Goal: Information Seeking & Learning: Learn about a topic

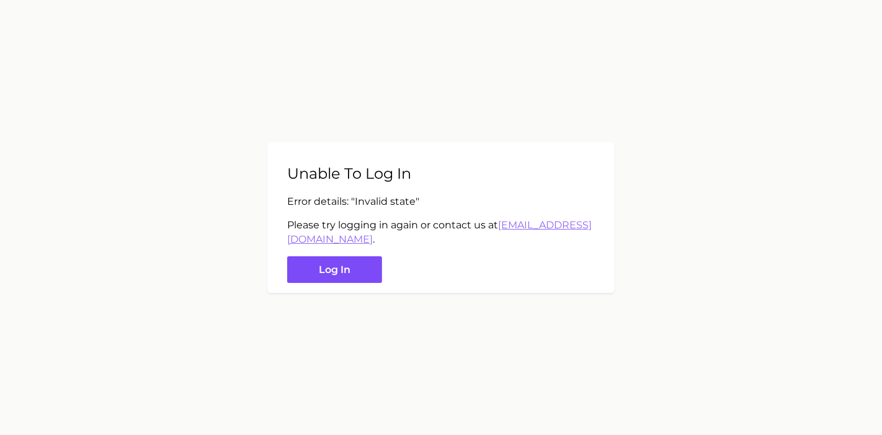
click at [378, 272] on button "Log in" at bounding box center [334, 269] width 95 height 27
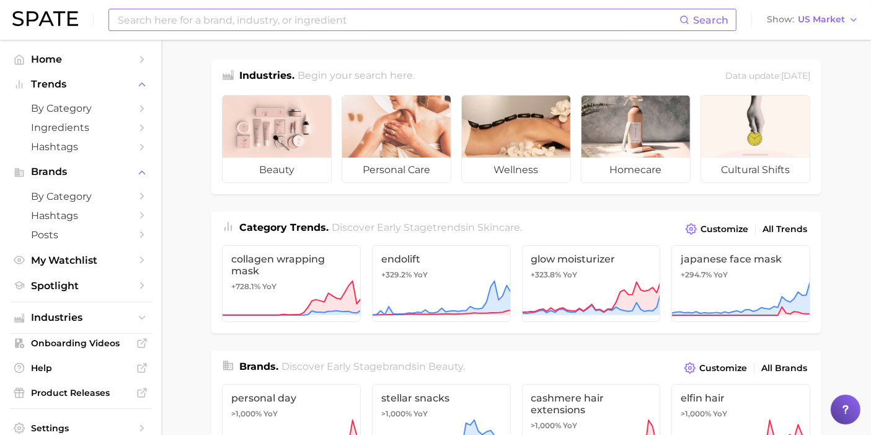
click at [340, 22] on input at bounding box center [398, 19] width 563 height 21
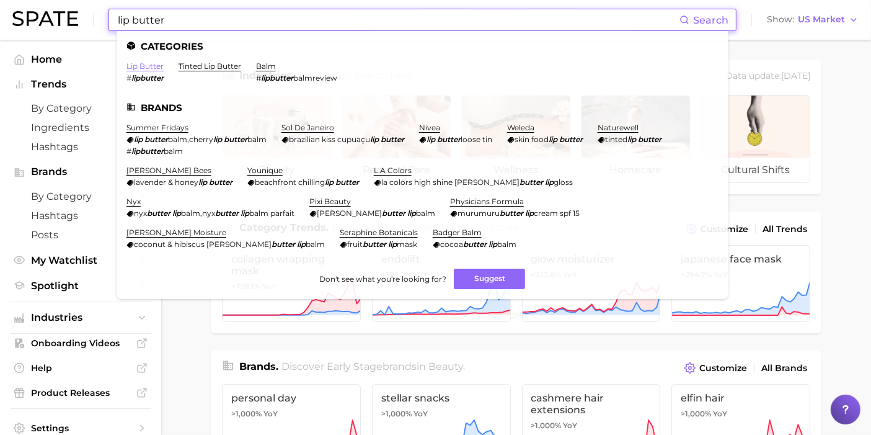
type input "lip butter"
click at [157, 68] on link "lip butter" at bounding box center [145, 65] width 37 height 9
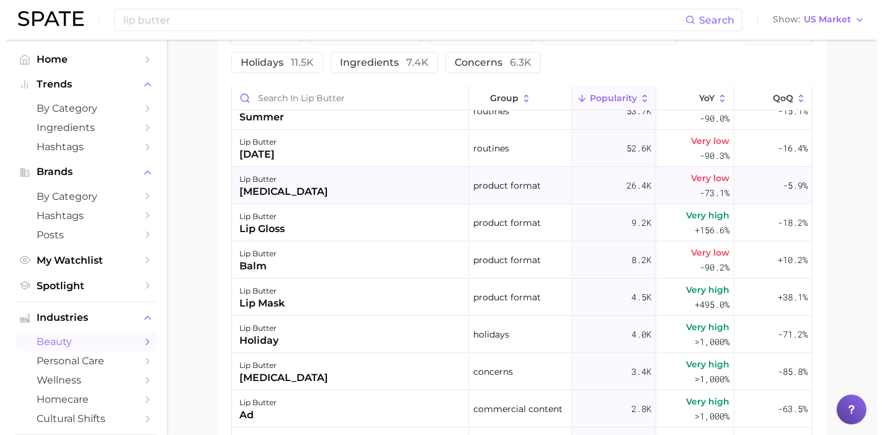
scroll to position [138, 0]
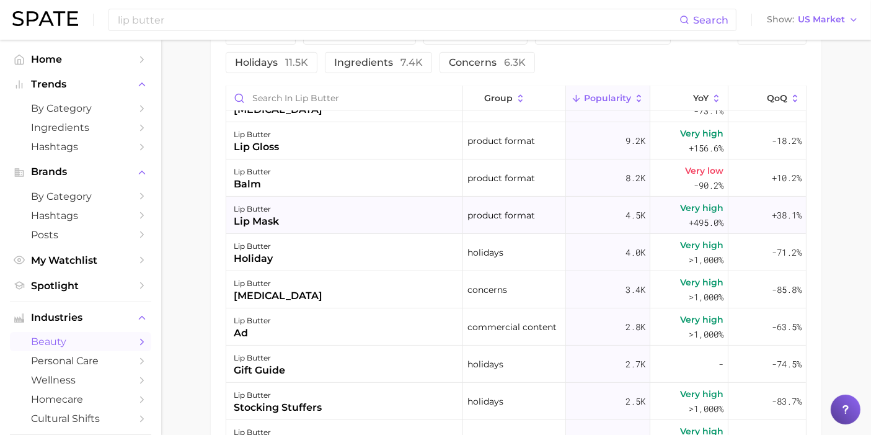
click at [270, 208] on div "lip butter" at bounding box center [256, 209] width 45 height 15
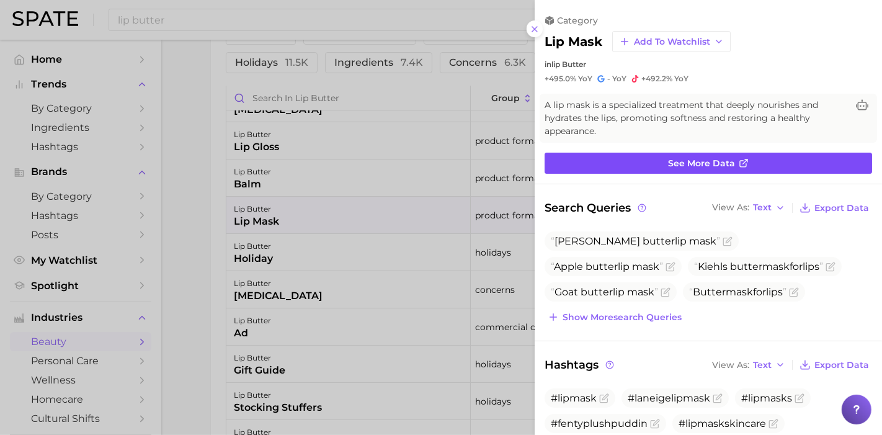
scroll to position [0, 0]
click at [695, 162] on span "See more data" at bounding box center [701, 163] width 67 height 11
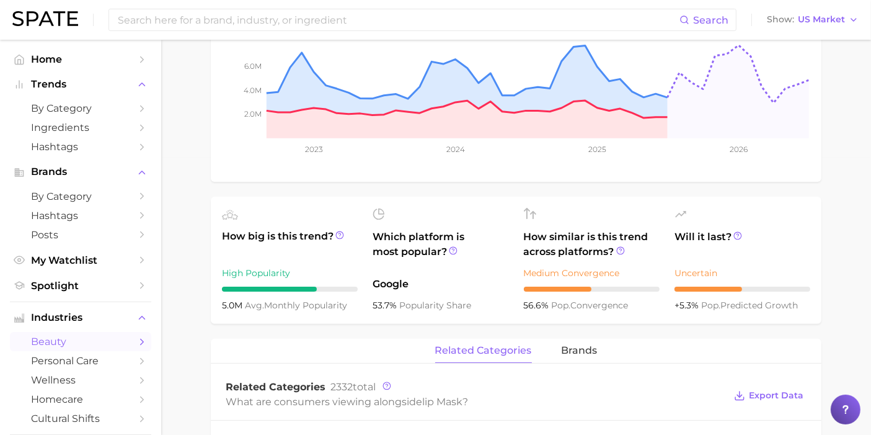
scroll to position [207, 0]
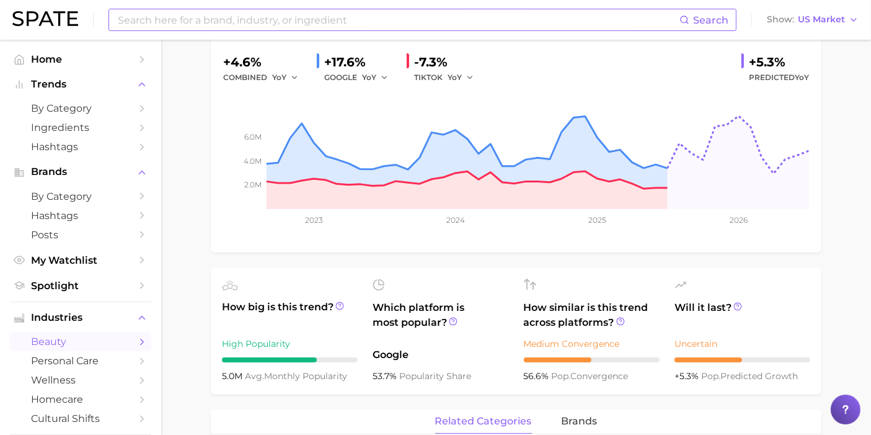
click at [275, 19] on input at bounding box center [398, 19] width 563 height 21
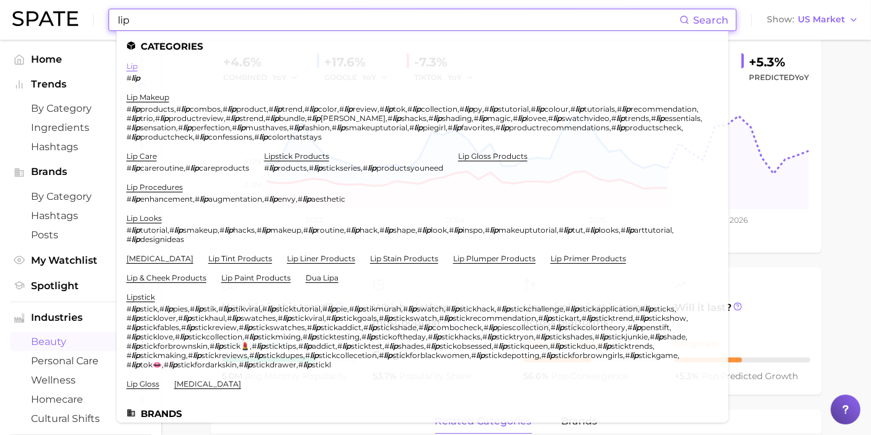
type input "lip"
click at [136, 66] on link "lip" at bounding box center [132, 65] width 11 height 9
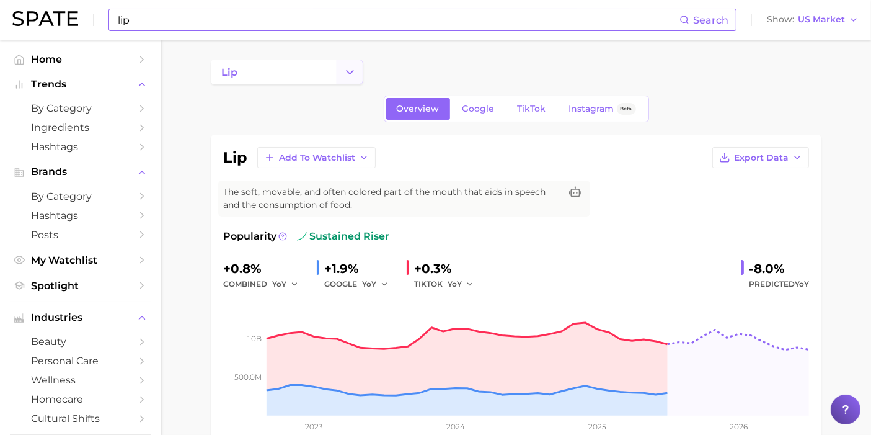
click at [347, 73] on icon "Change Category" at bounding box center [350, 72] width 13 height 13
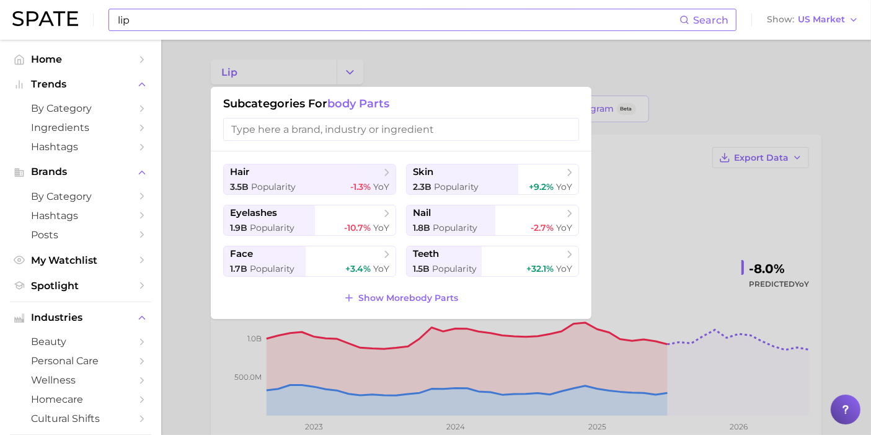
click at [469, 61] on div at bounding box center [435, 217] width 871 height 435
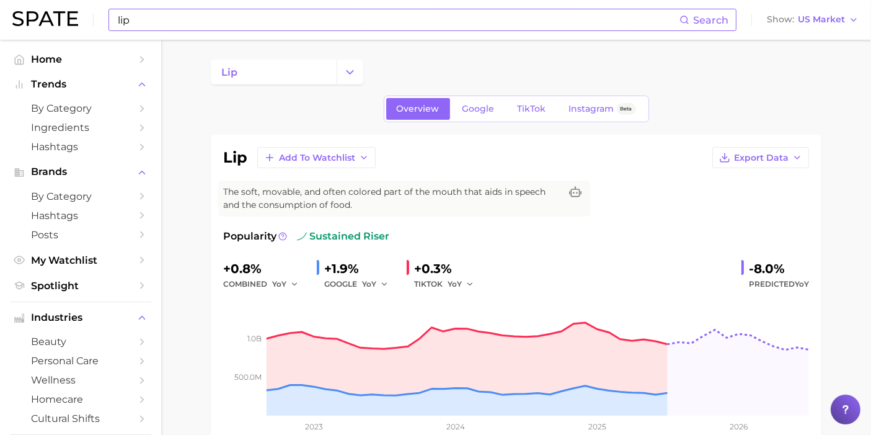
click at [213, 20] on input "lip" at bounding box center [398, 19] width 563 height 21
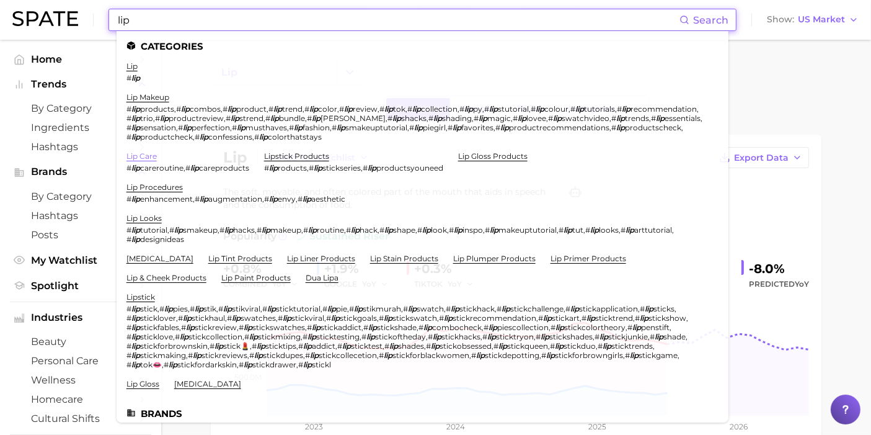
click at [147, 159] on link "lip care" at bounding box center [142, 155] width 30 height 9
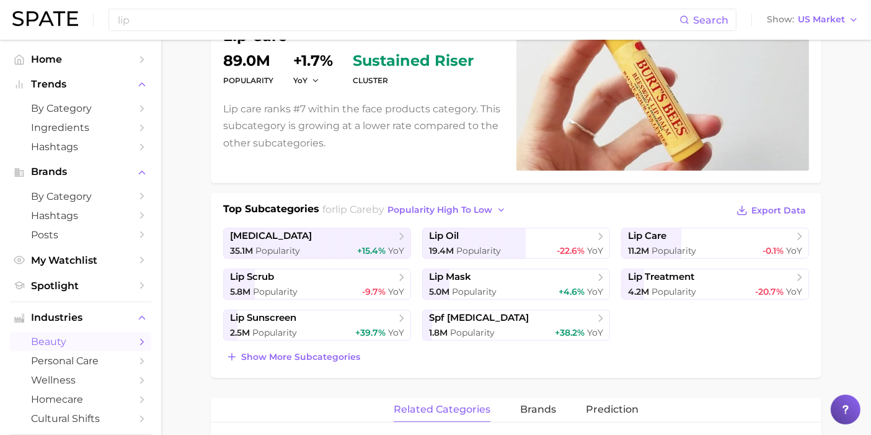
scroll to position [207, 0]
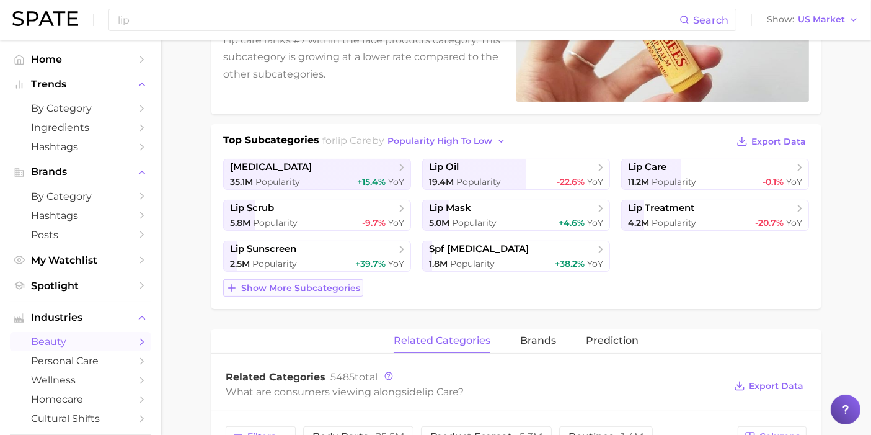
click at [309, 283] on span "Show more subcategories" at bounding box center [300, 288] width 119 height 11
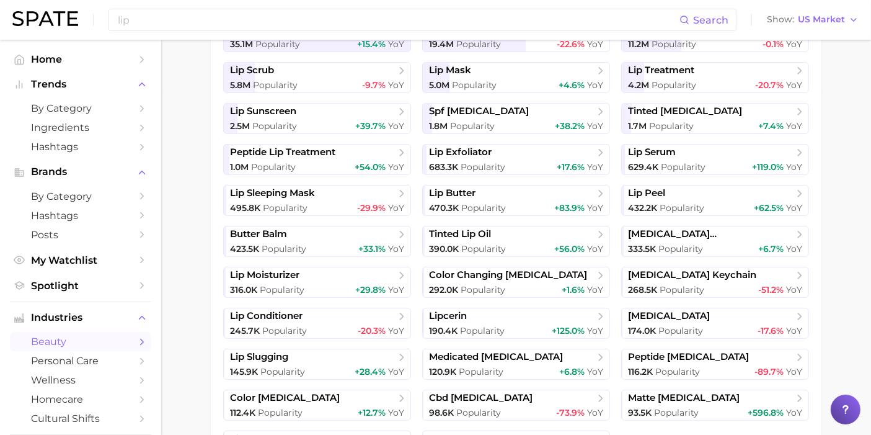
scroll to position [275, 0]
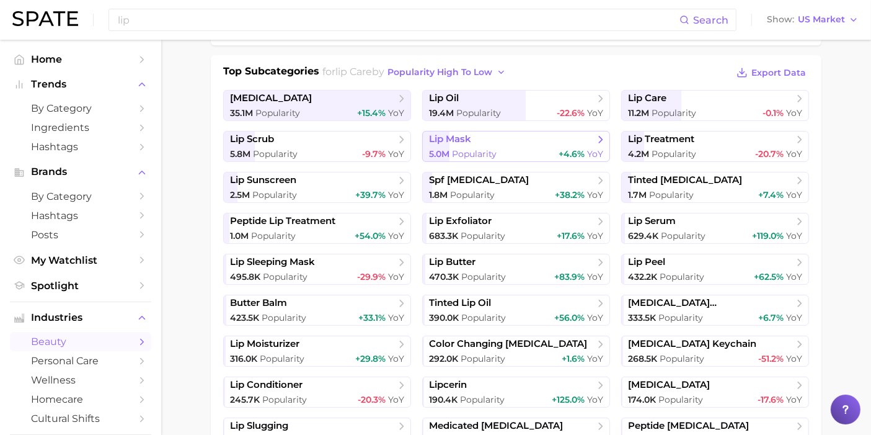
click at [494, 133] on span "lip mask" at bounding box center [512, 139] width 166 height 12
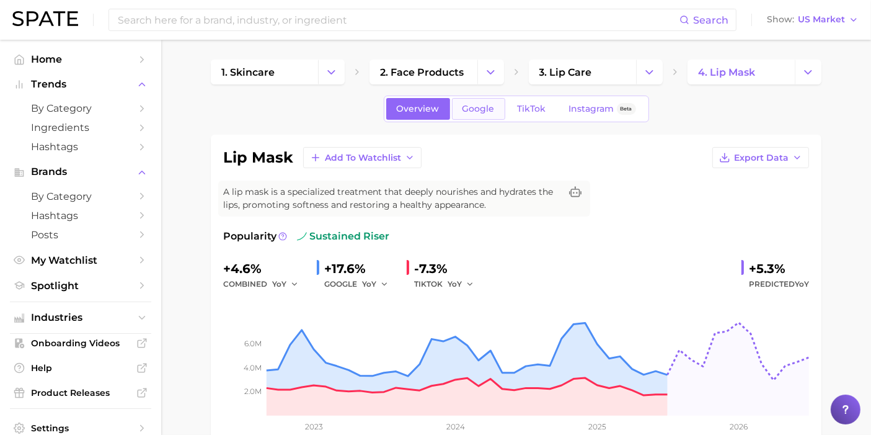
click at [471, 110] on span "Google" at bounding box center [479, 109] width 32 height 11
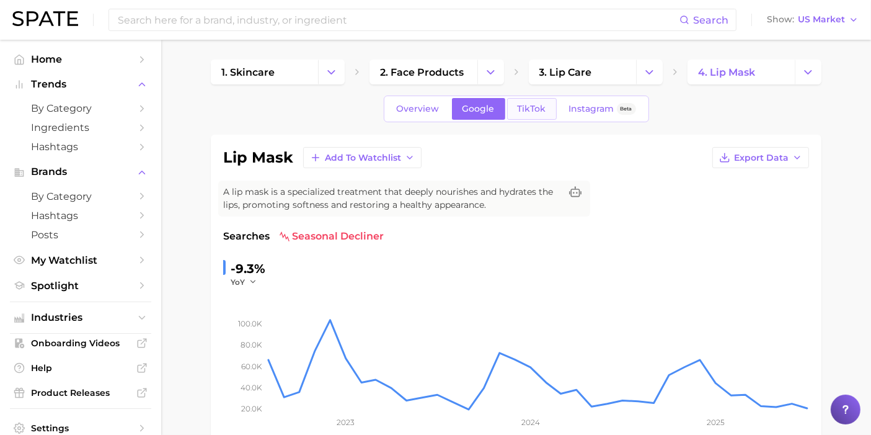
click at [526, 107] on span "TikTok" at bounding box center [532, 109] width 29 height 11
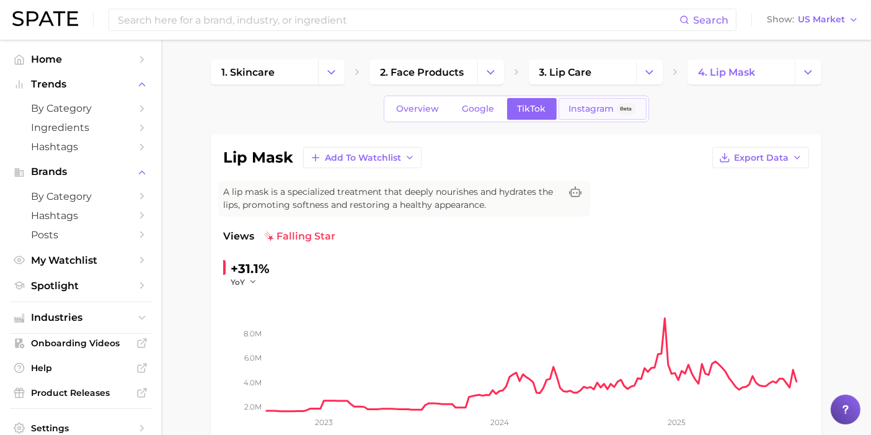
click at [597, 110] on span "Instagram" at bounding box center [591, 109] width 45 height 11
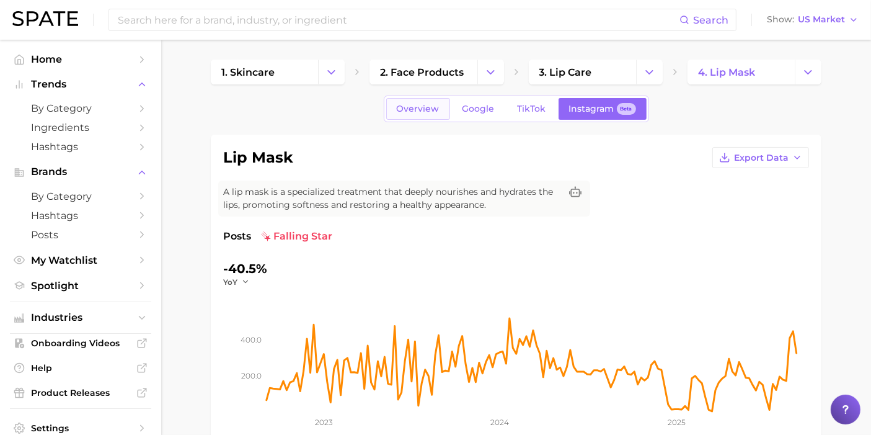
click at [412, 108] on span "Overview" at bounding box center [418, 109] width 43 height 11
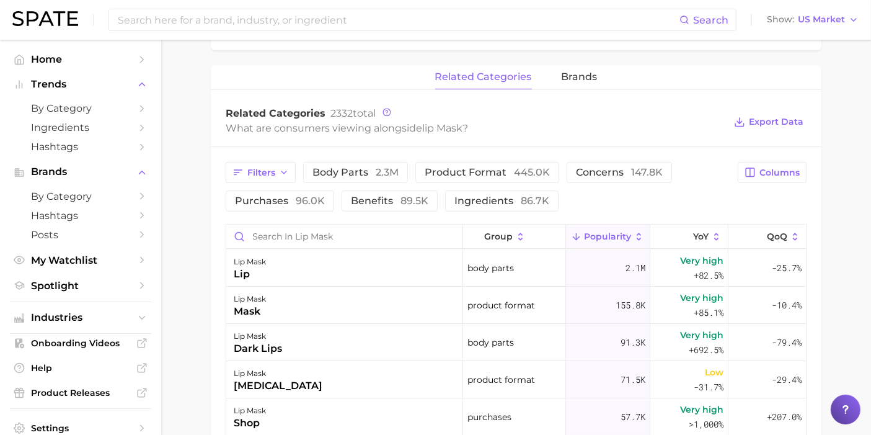
scroll to position [482, 0]
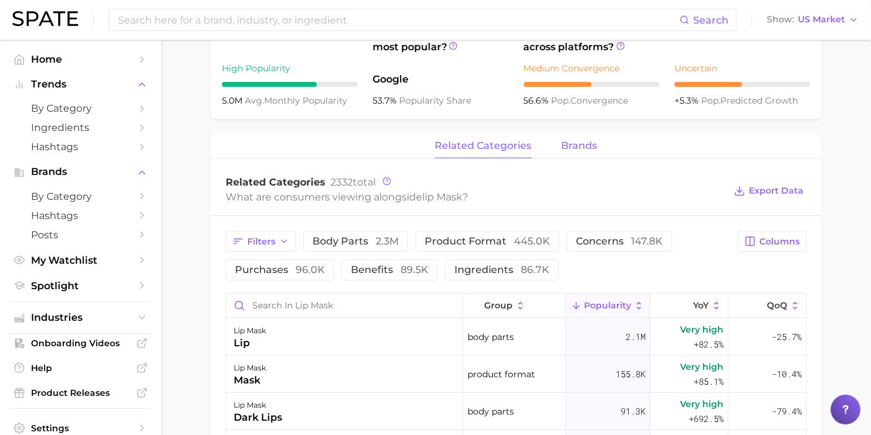
click at [575, 137] on button "brands" at bounding box center [580, 146] width 36 height 24
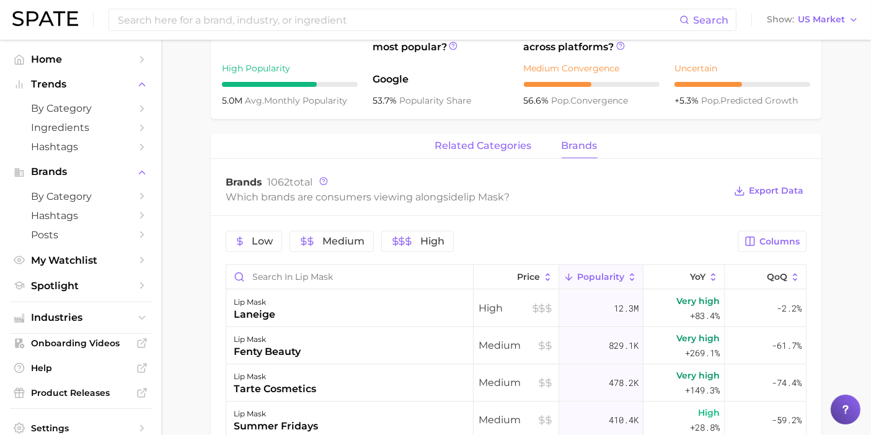
click at [490, 148] on span "related categories" at bounding box center [483, 145] width 97 height 11
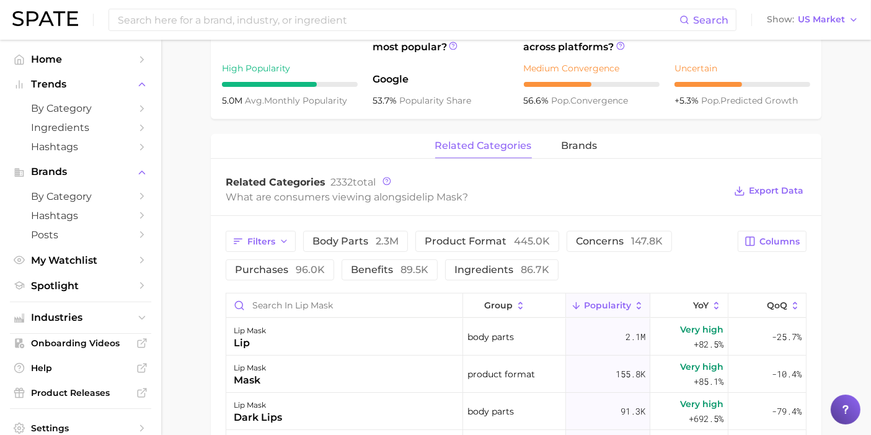
click at [558, 146] on div "related categories brands" at bounding box center [516, 146] width 611 height 25
click at [570, 146] on span "brands" at bounding box center [580, 145] width 36 height 11
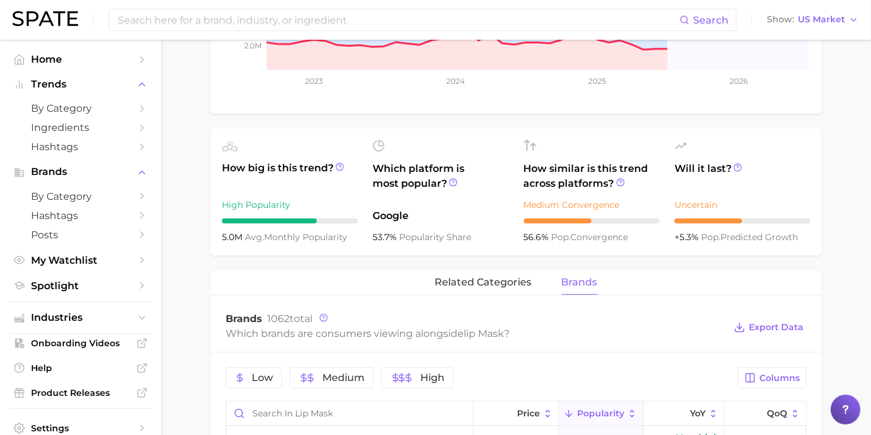
scroll to position [344, 0]
click at [499, 288] on span "related categories" at bounding box center [483, 283] width 97 height 11
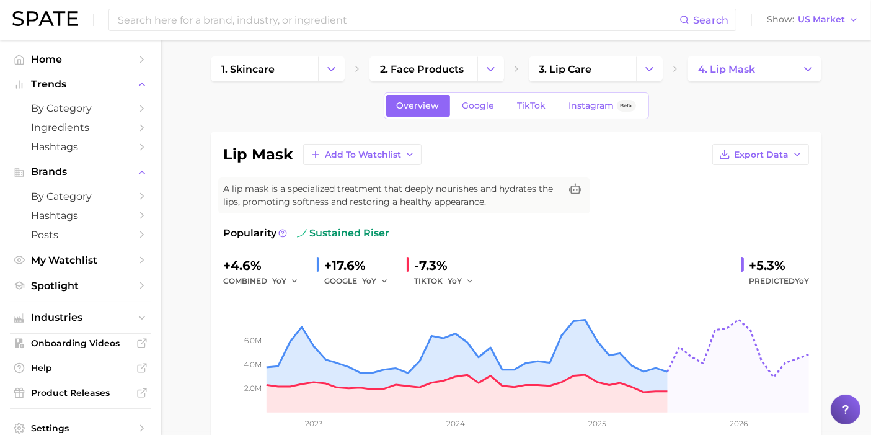
scroll to position [0, 0]
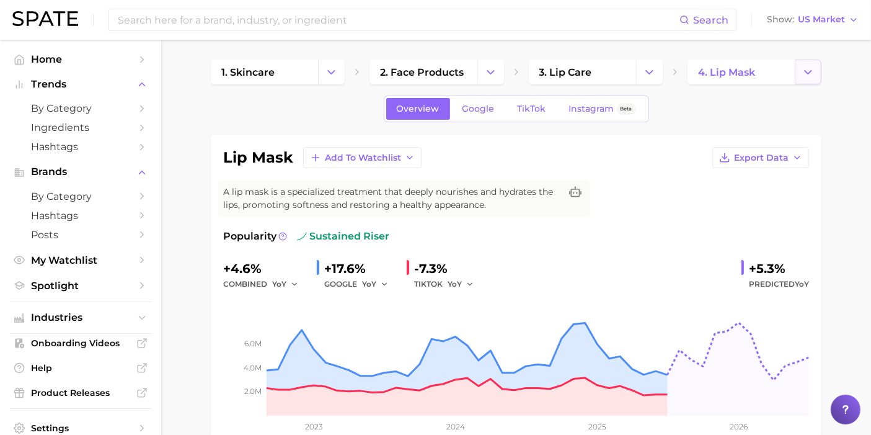
click at [806, 73] on icon "Change Category" at bounding box center [808, 72] width 13 height 13
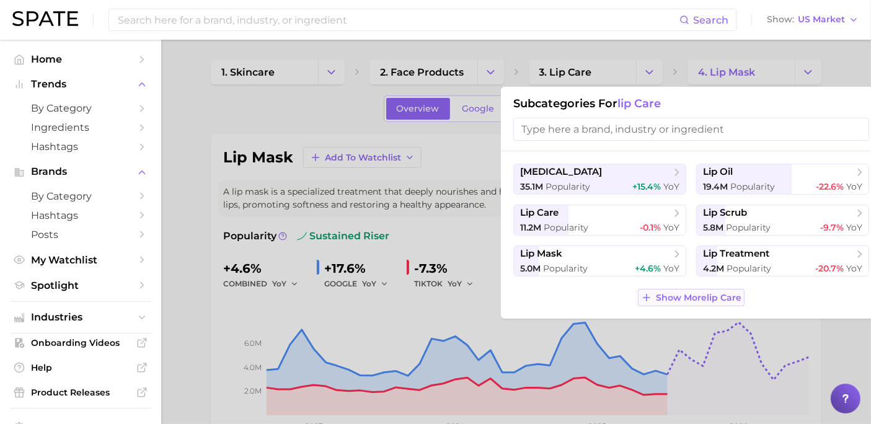
click at [696, 290] on button "Show More lip care" at bounding box center [691, 297] width 107 height 17
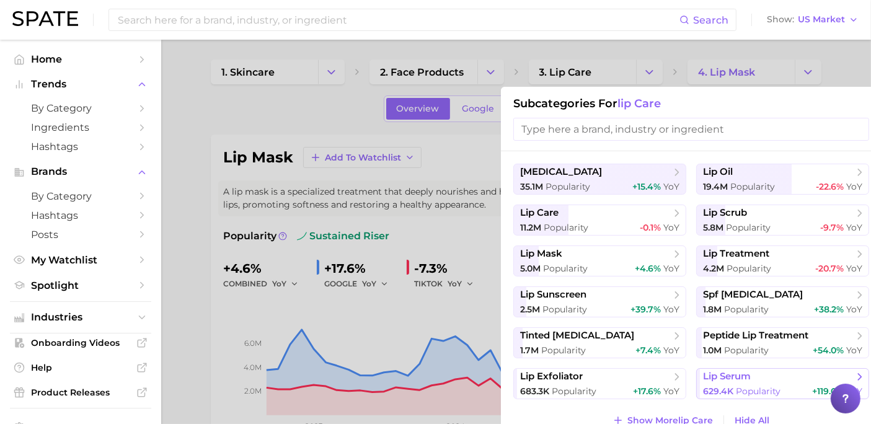
click at [747, 383] on button "lip serum 629.4k Popularity +119.0% YoY" at bounding box center [782, 383] width 173 height 31
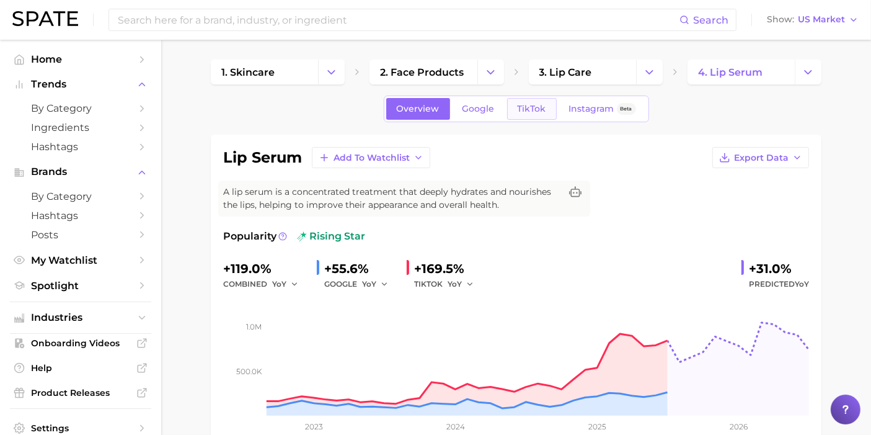
click at [518, 102] on link "TikTok" at bounding box center [532, 109] width 50 height 22
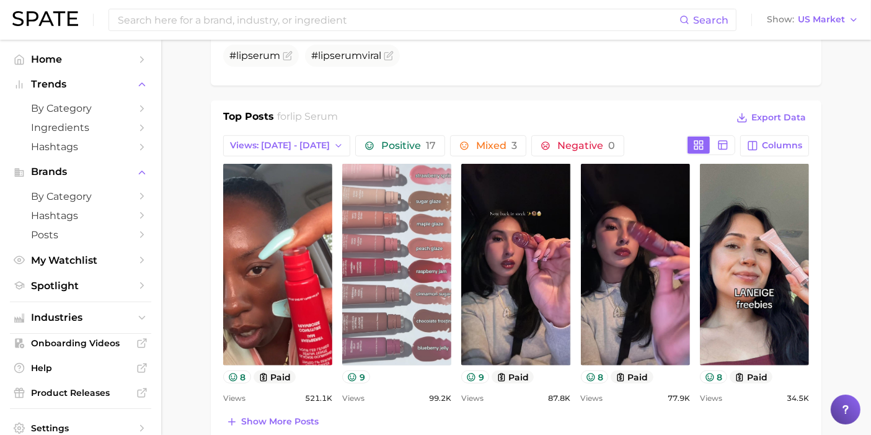
scroll to position [551, 0]
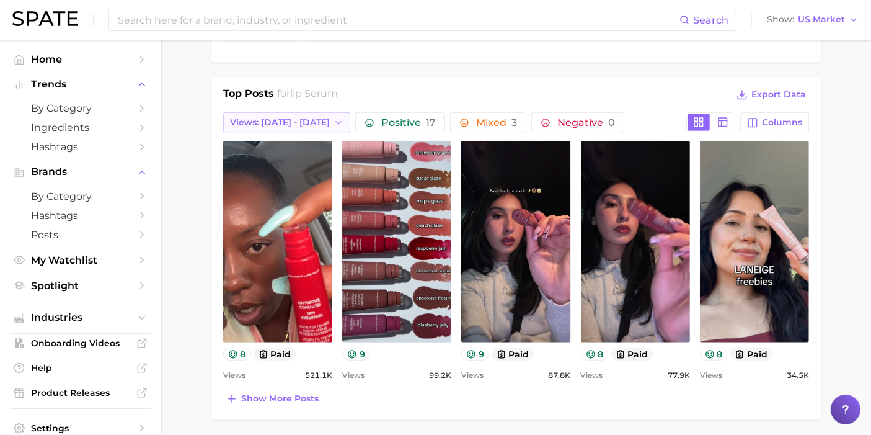
click at [296, 125] on button "Views: [DATE] - [DATE]" at bounding box center [286, 122] width 127 height 21
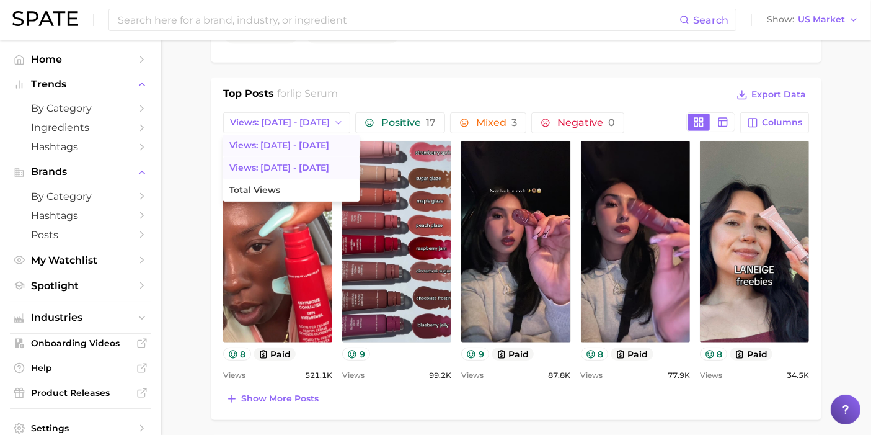
click at [283, 175] on button "Views: [DATE] - [DATE]" at bounding box center [291, 168] width 136 height 22
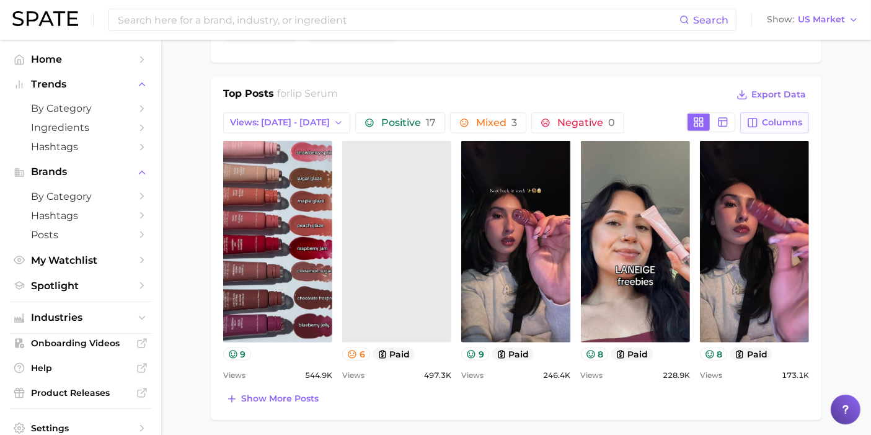
scroll to position [0, 0]
click at [755, 120] on icon "button" at bounding box center [752, 122] width 11 height 11
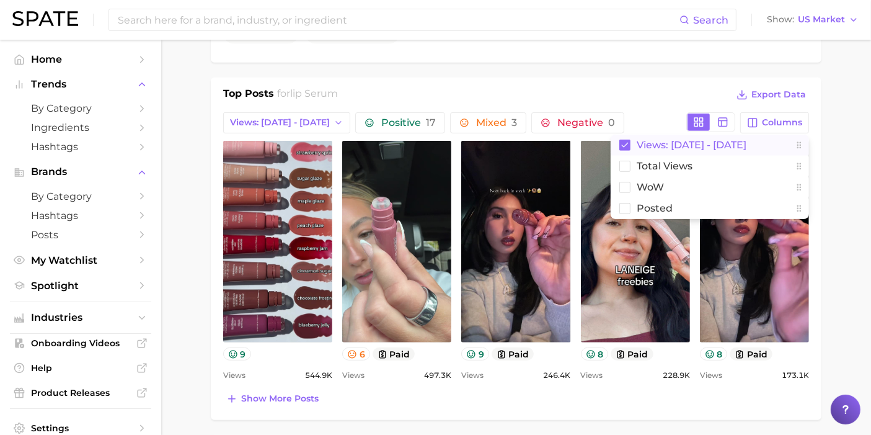
click at [668, 148] on button "Views: [DATE] - [DATE]" at bounding box center [710, 145] width 198 height 21
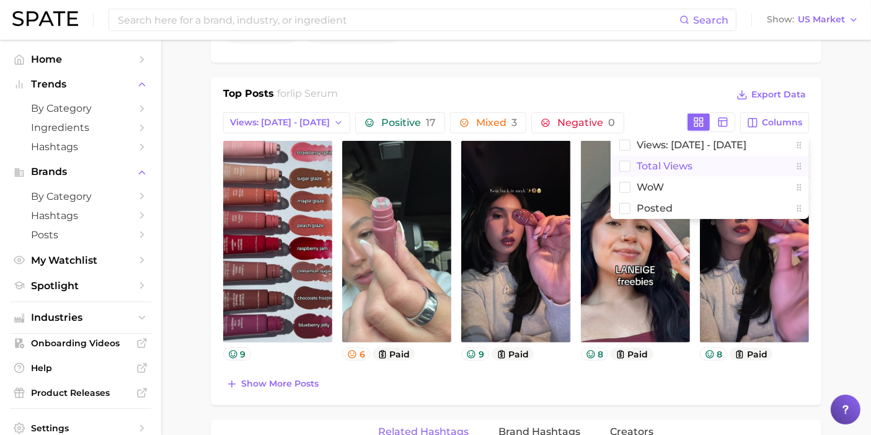
click at [657, 162] on span "Total Views" at bounding box center [665, 166] width 56 height 11
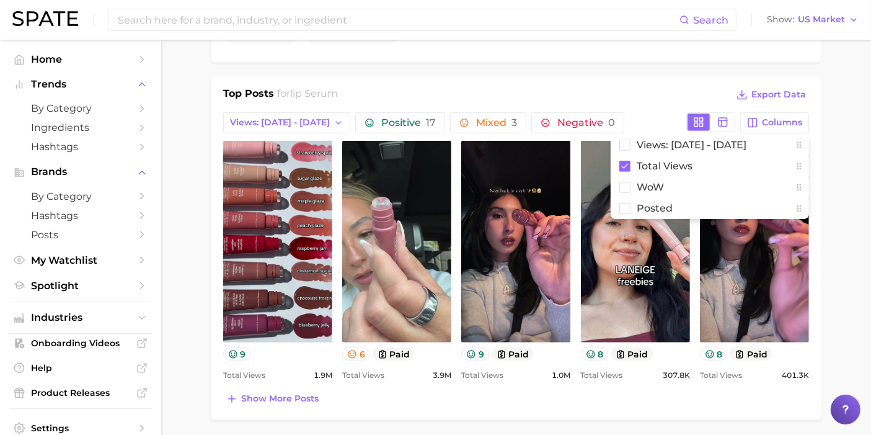
click at [651, 87] on div "Top Posts for lip serum Export Data" at bounding box center [516, 95] width 586 height 19
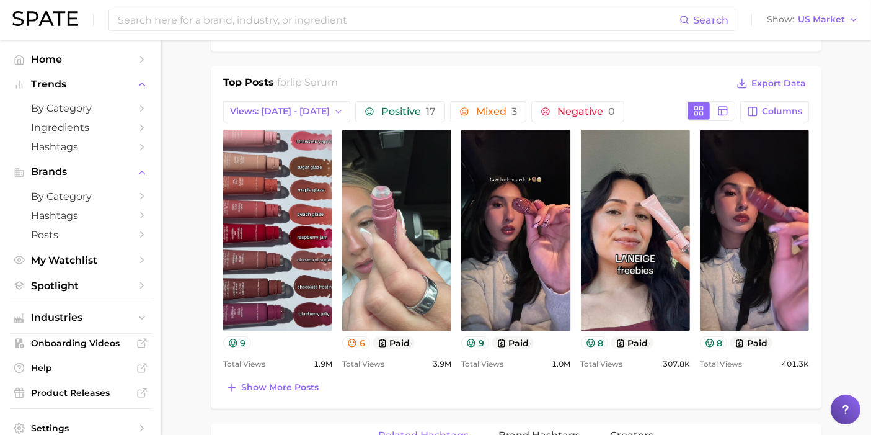
scroll to position [482, 0]
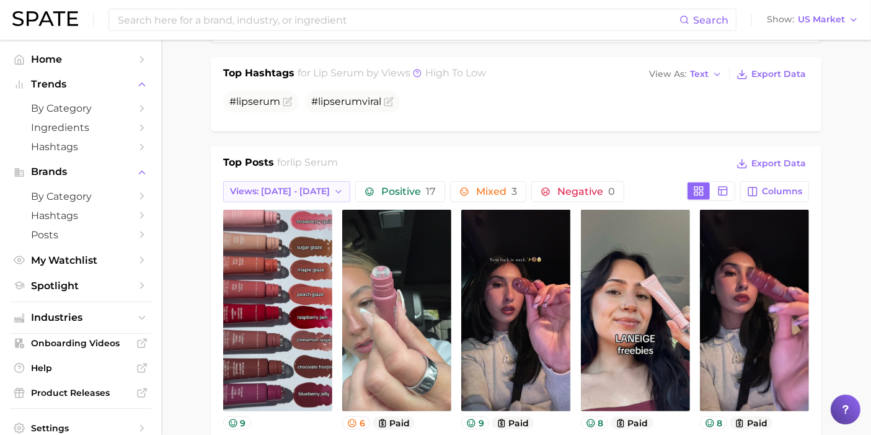
click at [296, 190] on span "Views: [DATE] - [DATE]" at bounding box center [280, 191] width 100 height 11
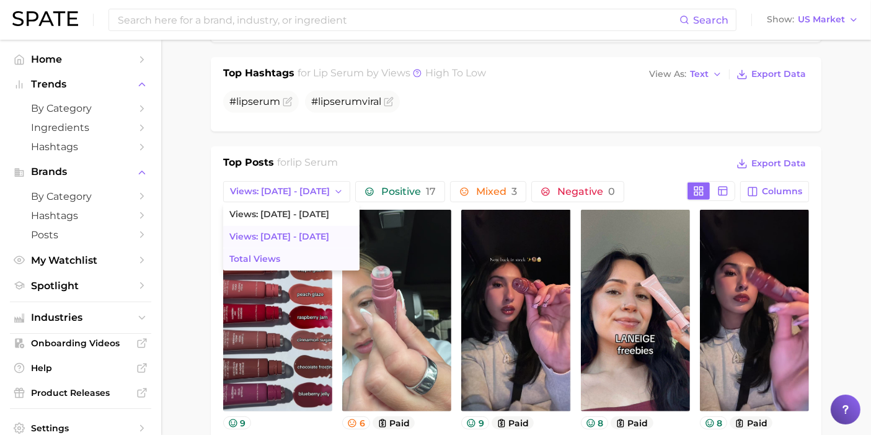
click at [283, 249] on button "Total Views" at bounding box center [291, 259] width 136 height 22
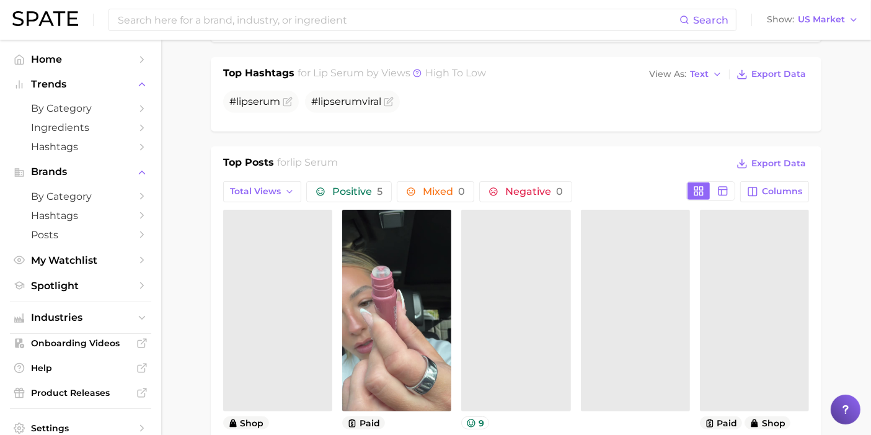
scroll to position [0, 0]
click at [446, 151] on div "Top Posts for lip serum Export Data Total Views Positive 5 Mixed 0 Negative 0 C…" at bounding box center [516, 317] width 611 height 342
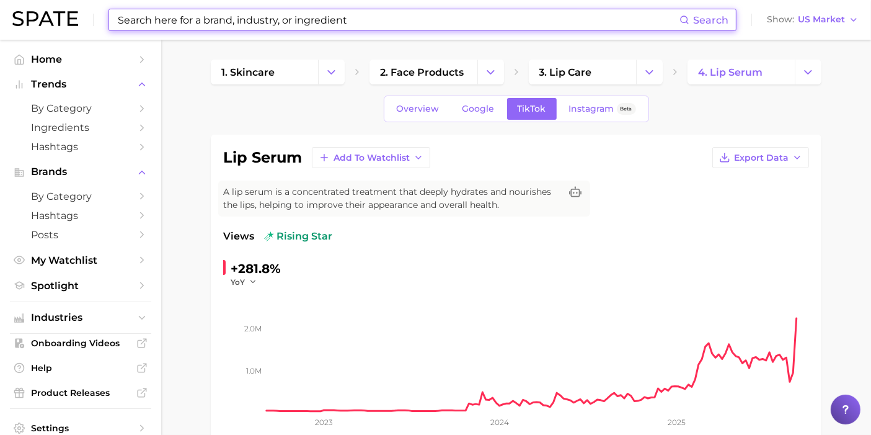
click at [309, 22] on input at bounding box center [398, 19] width 563 height 21
drag, startPoint x: 315, startPoint y: 109, endPoint x: 653, endPoint y: 104, distance: 338.0
click at [316, 109] on div "Overview Google TikTok Instagram Beta" at bounding box center [516, 108] width 611 height 27
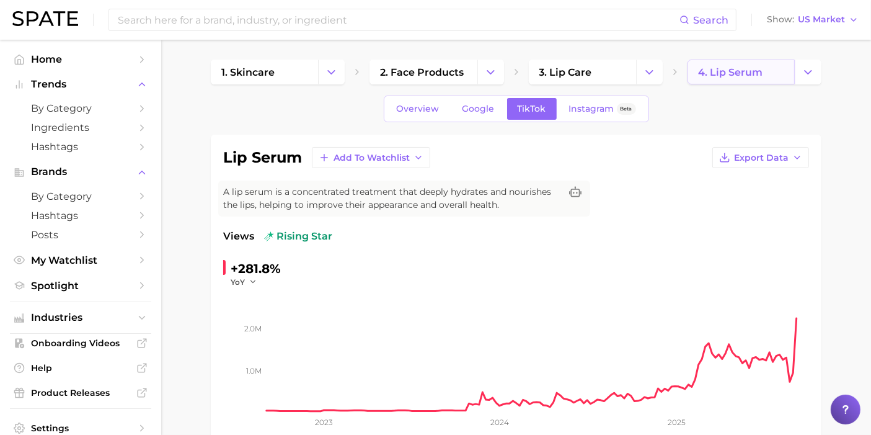
click at [753, 75] on span "4. lip serum" at bounding box center [730, 72] width 64 height 12
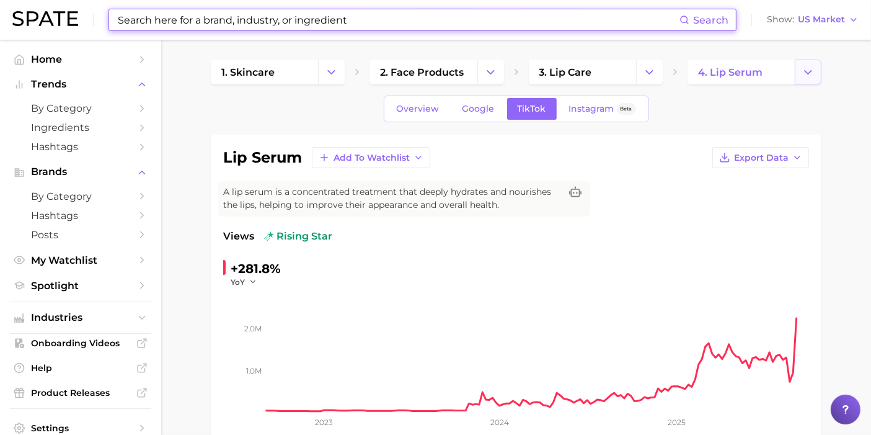
click at [818, 74] on button "Change Category" at bounding box center [808, 72] width 27 height 25
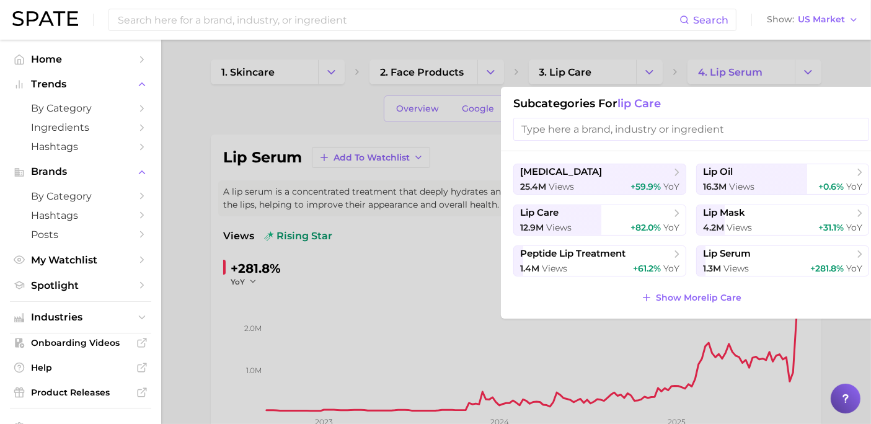
click at [745, 236] on ul "[MEDICAL_DATA] 25.4m views +59.9% YoY lip oil 16.3m views +0.6% YoY lip care 12…" at bounding box center [691, 220] width 356 height 113
click at [744, 226] on span "views" at bounding box center [739, 227] width 25 height 11
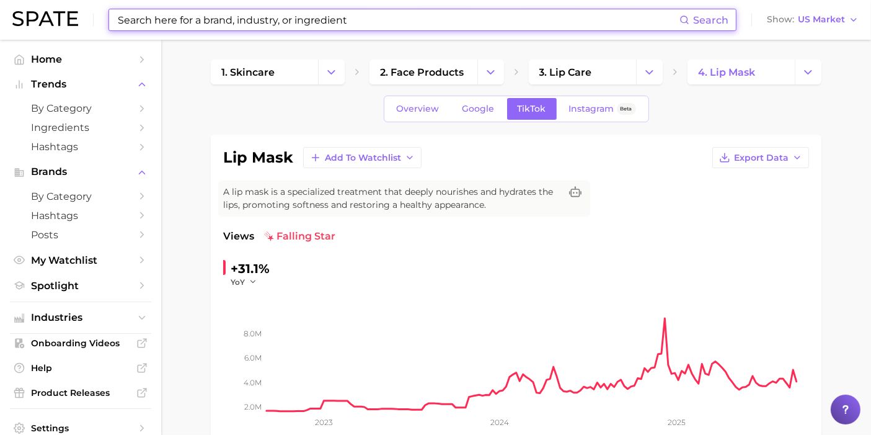
click at [526, 144] on div "lip mask Add to Watchlist Export Data A lip mask is a specialized treatment tha…" at bounding box center [516, 329] width 611 height 389
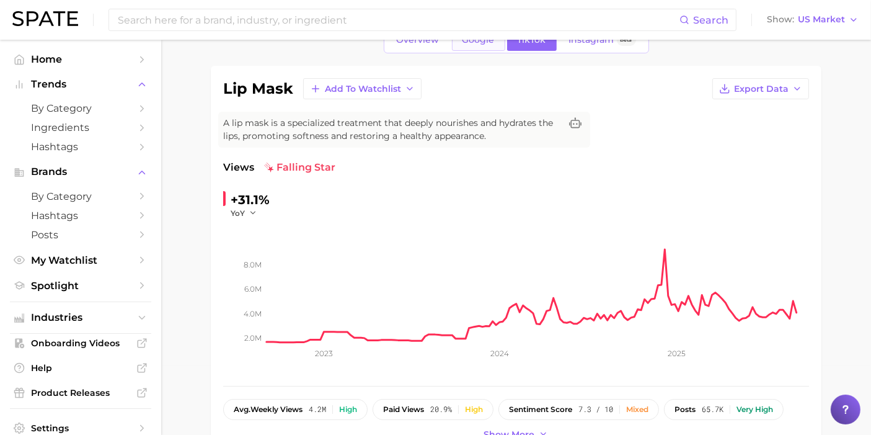
click at [469, 43] on span "Google" at bounding box center [479, 40] width 32 height 11
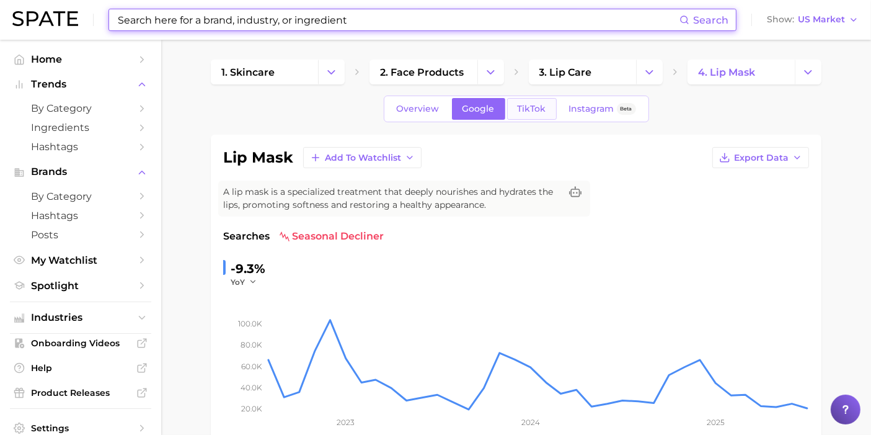
click at [551, 118] on link "TikTok" at bounding box center [532, 109] width 50 height 22
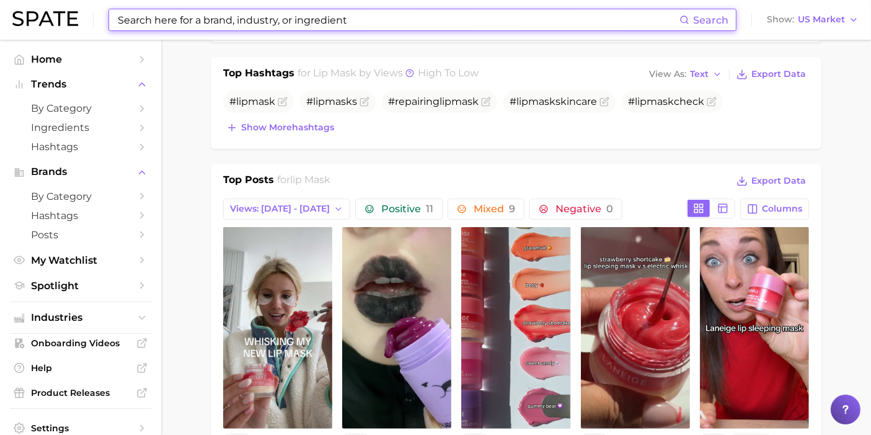
click at [314, 194] on div "Top Posts for lip mask Export Data Views: [DATE] - [DATE] Positive 11 Mixed 9 N…" at bounding box center [516, 332] width 586 height 321
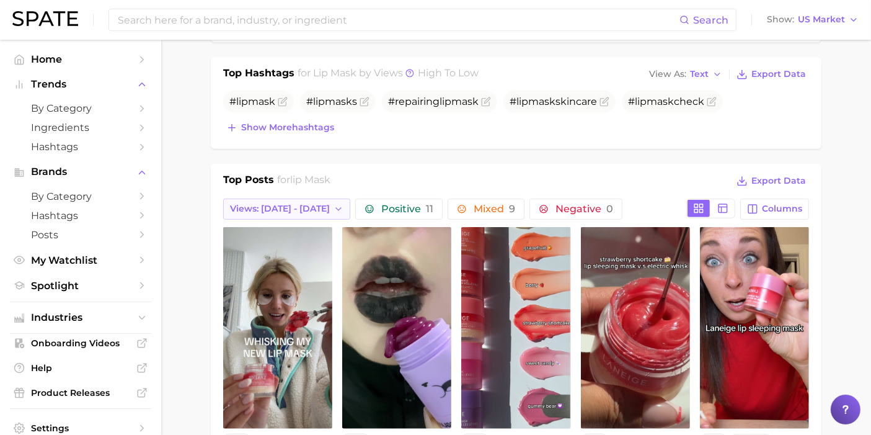
click at [303, 204] on span "Views: [DATE] - [DATE]" at bounding box center [280, 208] width 100 height 11
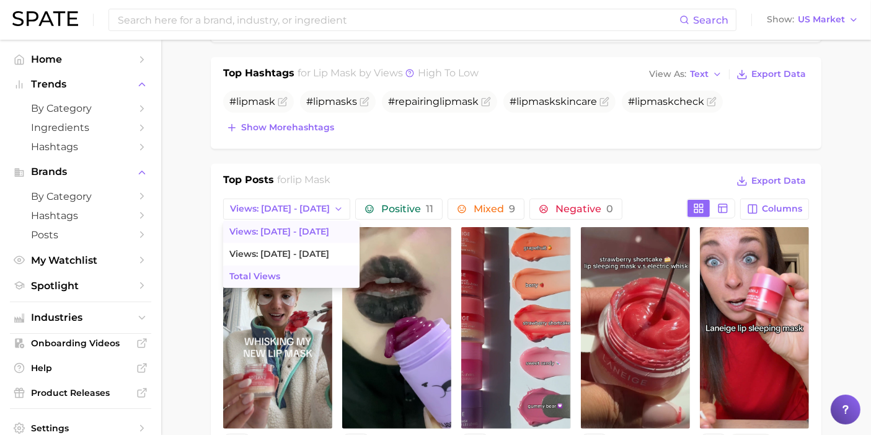
click at [273, 272] on span "Total Views" at bounding box center [254, 276] width 51 height 11
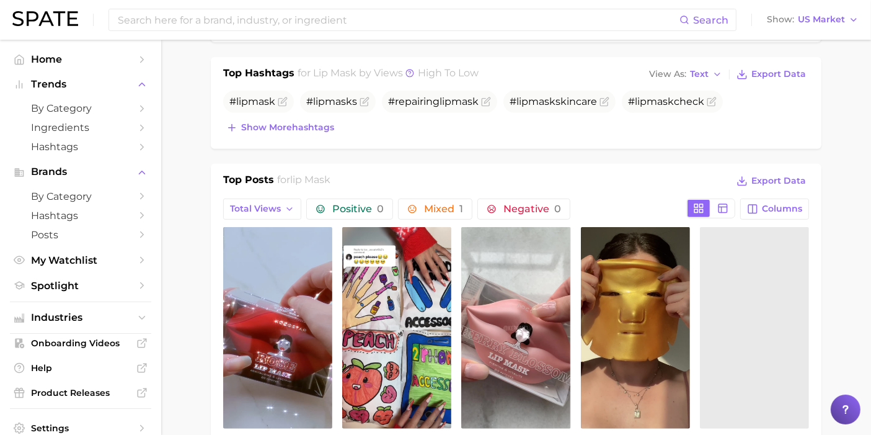
click at [460, 167] on div "Top Posts for lip mask Export Data Total Views Positive 0 Mixed 1 Negative 0 Co…" at bounding box center [516, 328] width 611 height 329
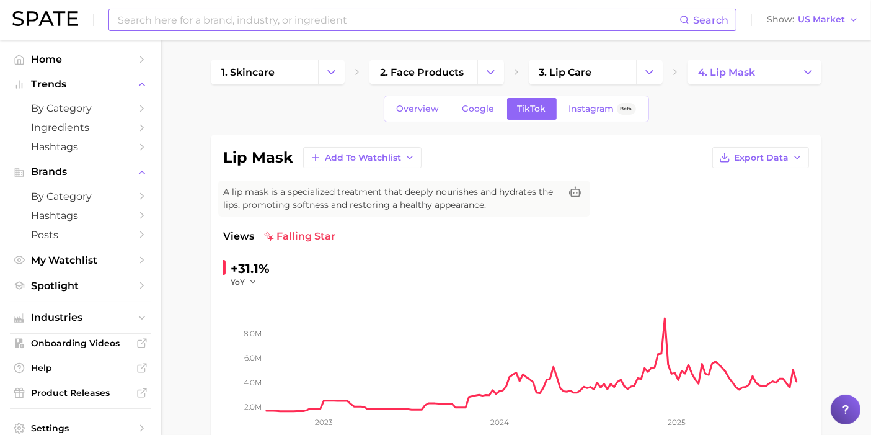
click at [290, 21] on input at bounding box center [398, 19] width 563 height 21
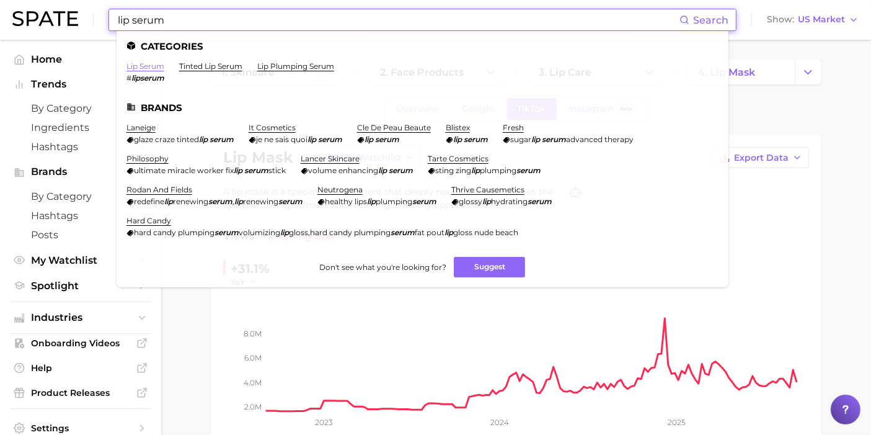
type input "lip serum"
click at [156, 64] on link "lip serum" at bounding box center [146, 65] width 38 height 9
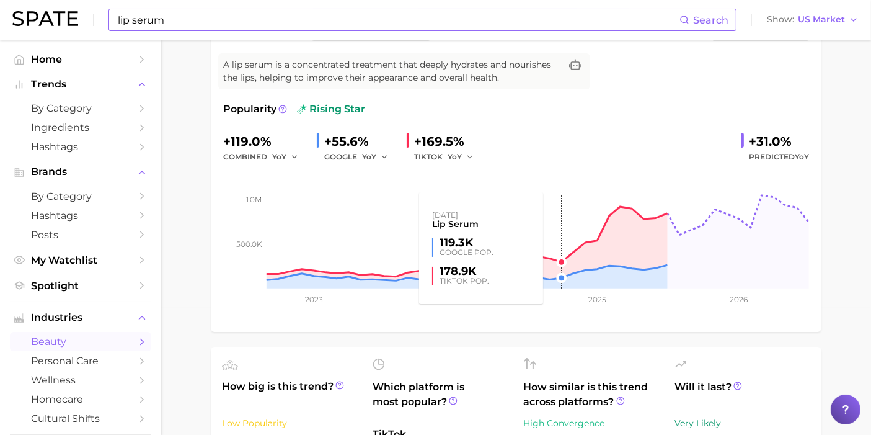
scroll to position [413, 0]
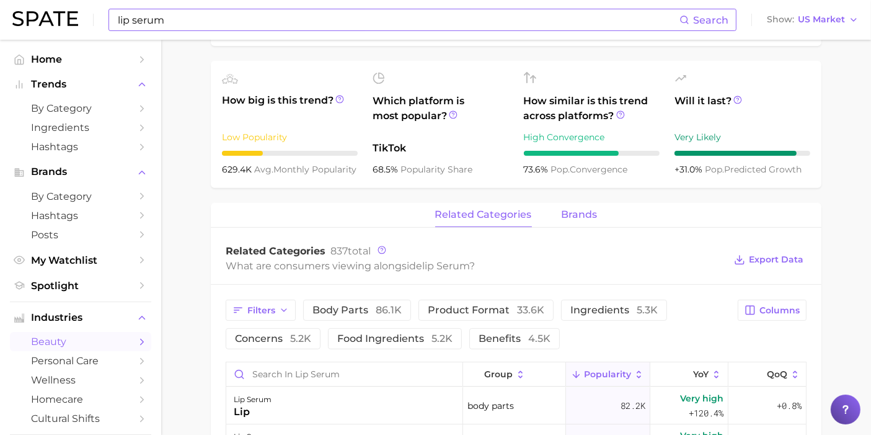
click at [595, 205] on button "brands" at bounding box center [580, 215] width 36 height 24
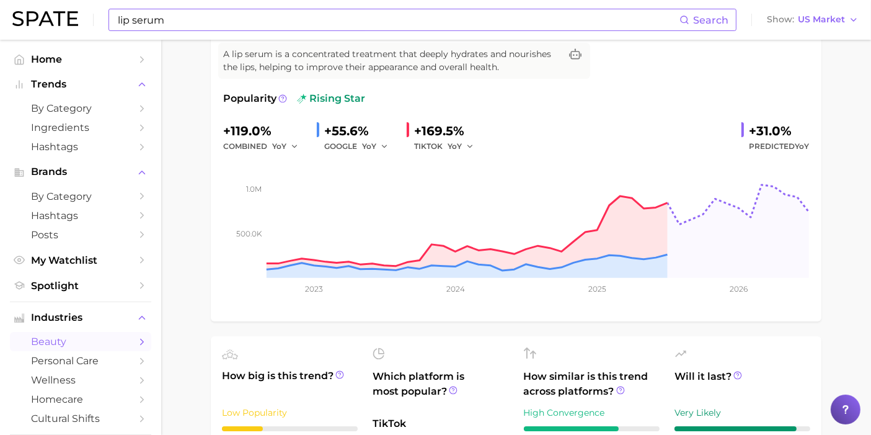
scroll to position [0, 0]
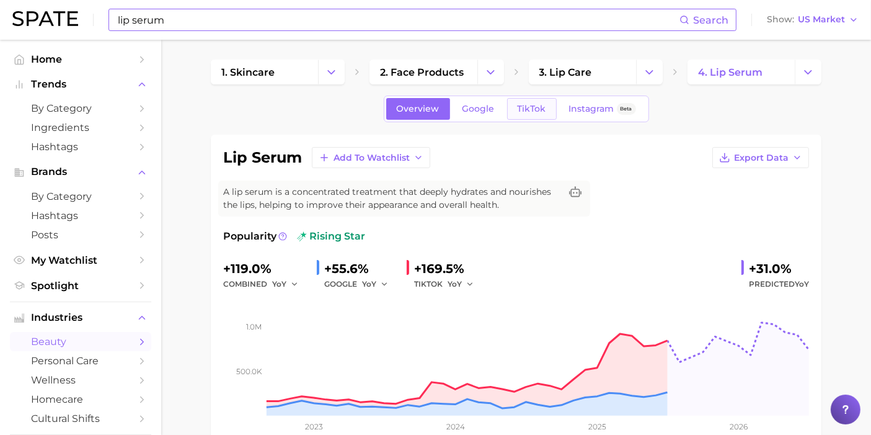
click at [522, 109] on span "TikTok" at bounding box center [532, 109] width 29 height 11
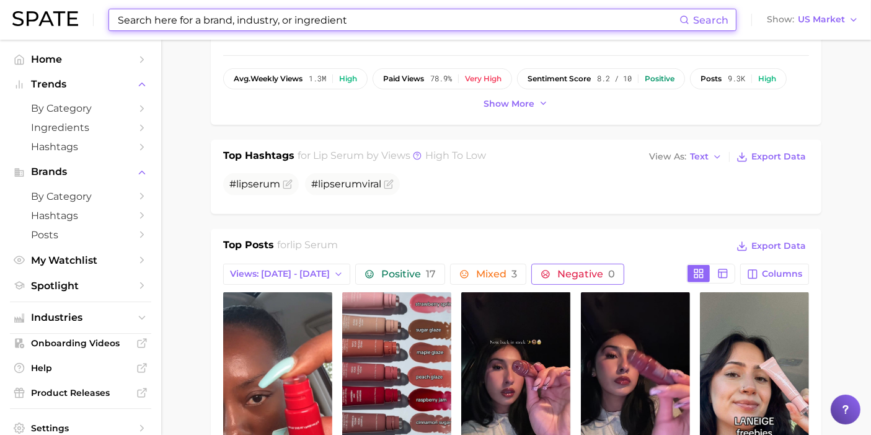
scroll to position [413, 0]
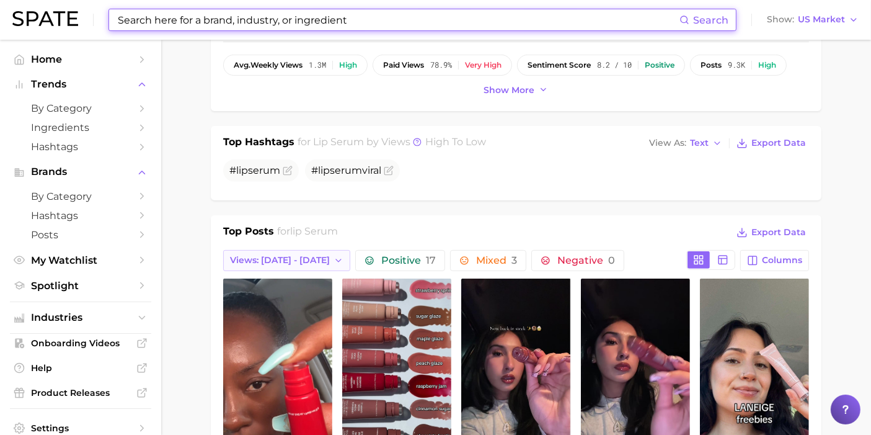
click at [306, 259] on span "Views: [DATE] - [DATE]" at bounding box center [280, 260] width 100 height 11
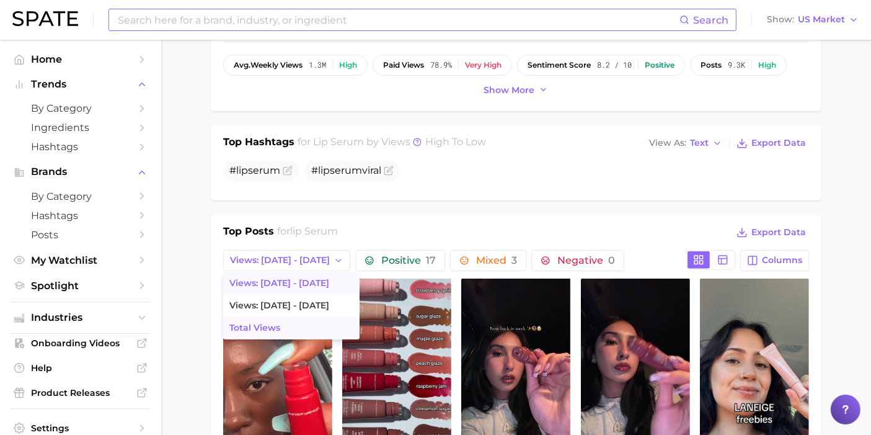
click at [286, 318] on button "Total Views" at bounding box center [291, 328] width 136 height 22
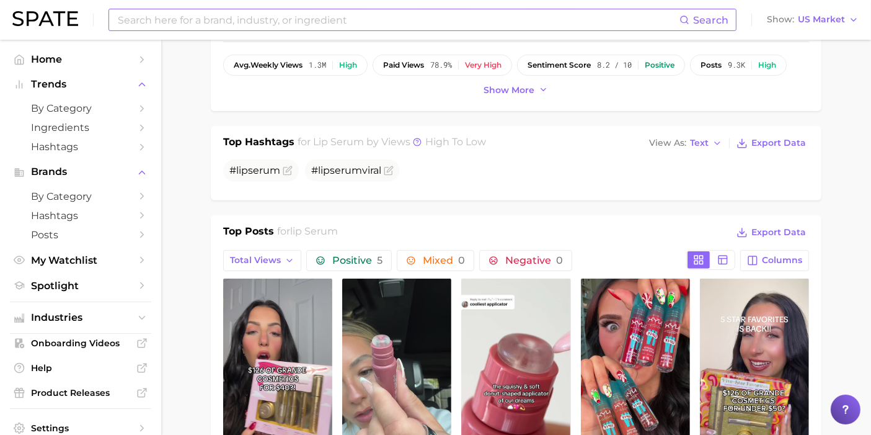
scroll to position [0, 0]
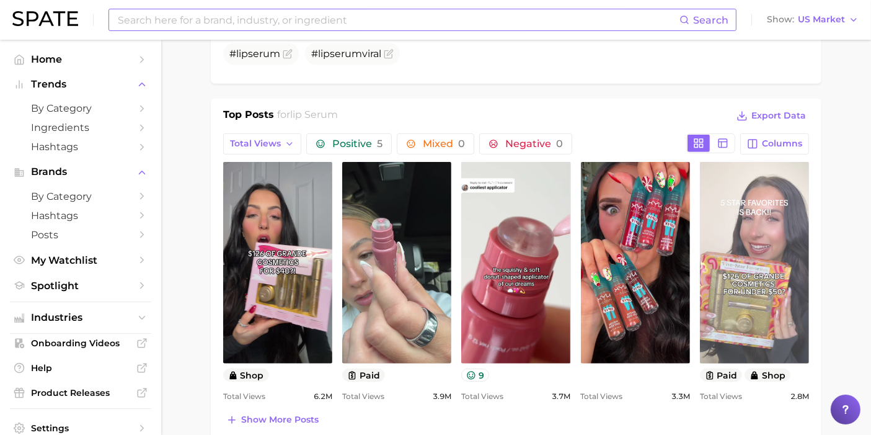
scroll to position [551, 0]
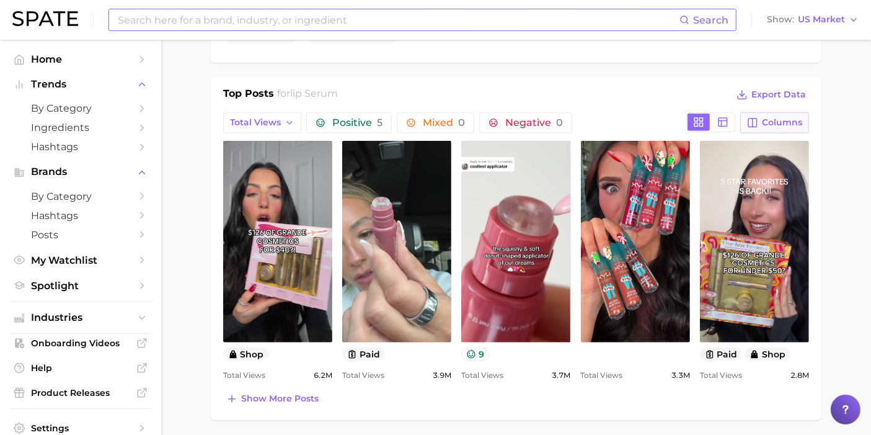
click at [775, 117] on span "Columns" at bounding box center [782, 122] width 40 height 11
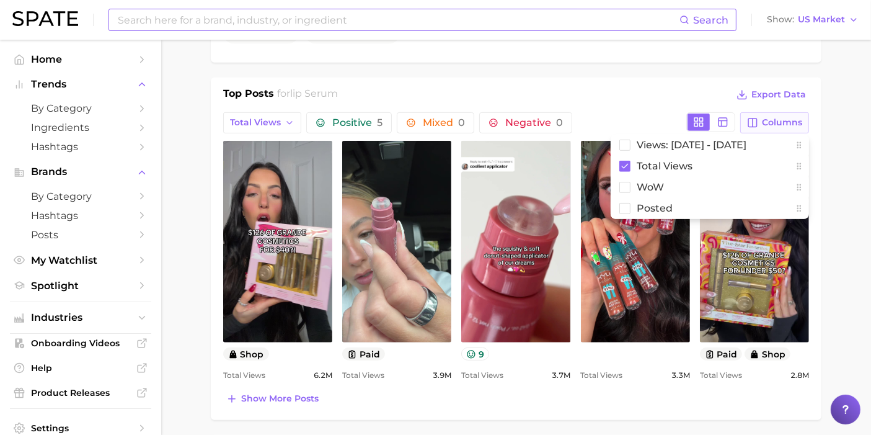
click at [775, 117] on span "Columns" at bounding box center [782, 122] width 40 height 11
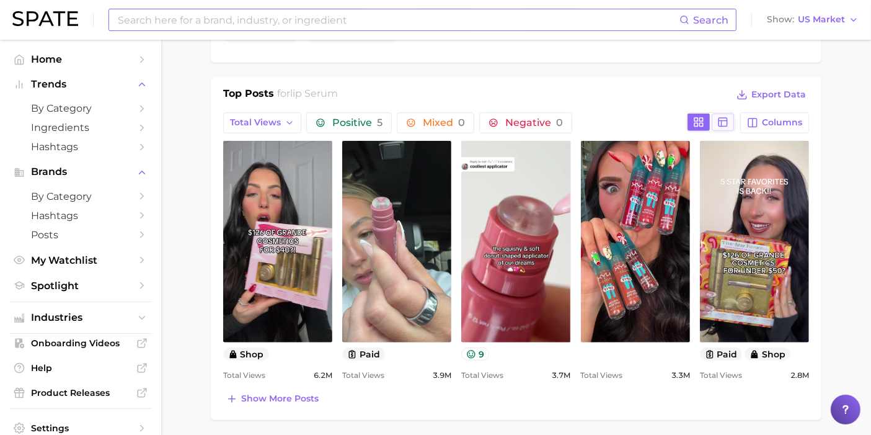
click at [719, 120] on icon at bounding box center [722, 122] width 11 height 11
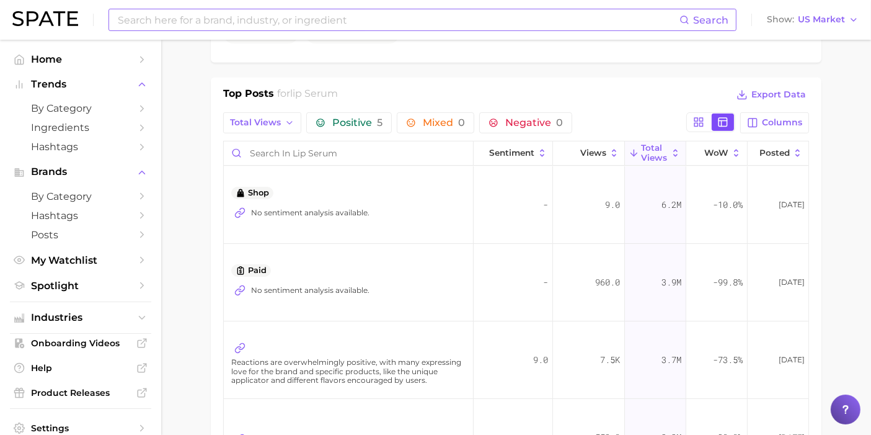
click at [719, 120] on icon at bounding box center [722, 122] width 11 height 11
click at [680, 127] on div "Positive 5 Mixed 0 Negative 0" at bounding box center [493, 122] width 375 height 21
click at [691, 117] on button at bounding box center [699, 121] width 22 height 17
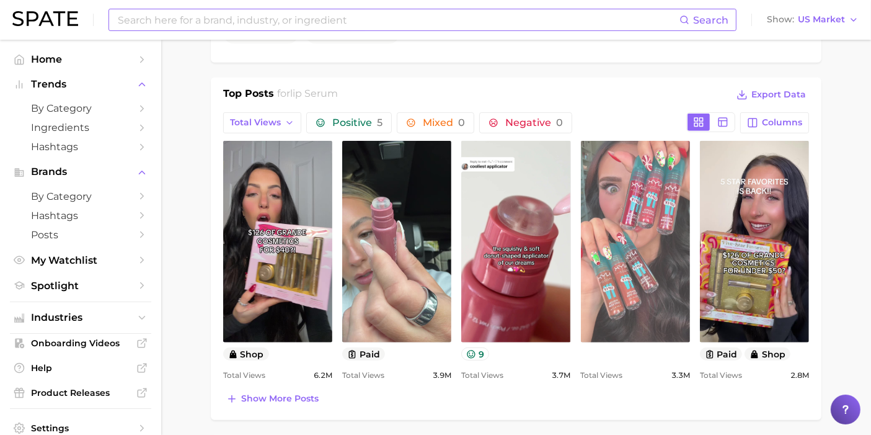
scroll to position [0, 0]
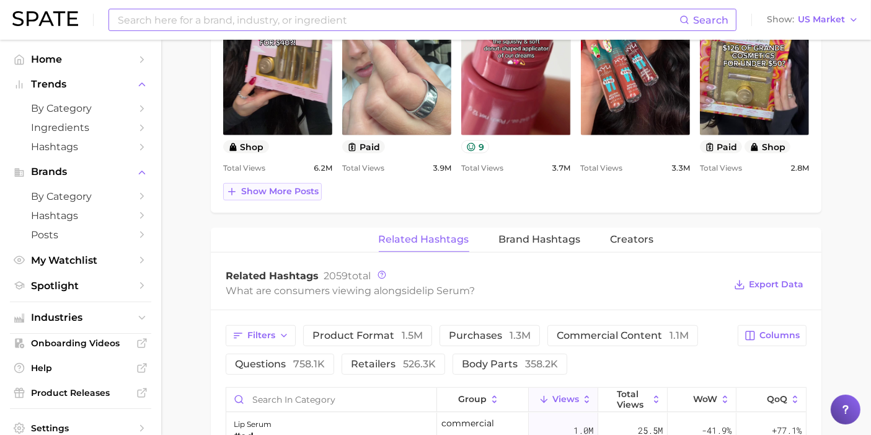
click at [311, 192] on span "Show more posts" at bounding box center [280, 191] width 78 height 11
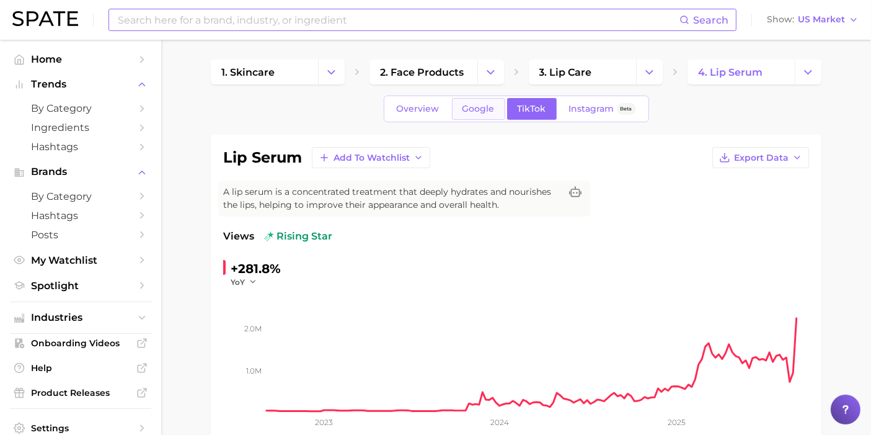
click at [479, 109] on span "Google" at bounding box center [479, 109] width 32 height 11
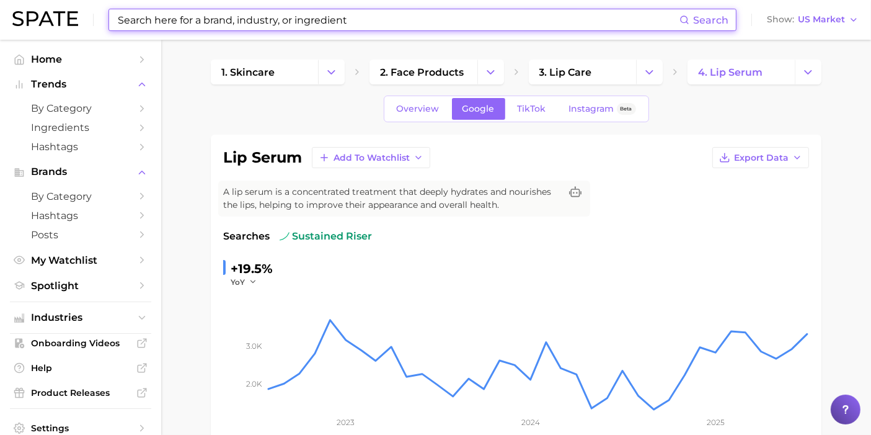
click at [424, 16] on input at bounding box center [398, 19] width 563 height 21
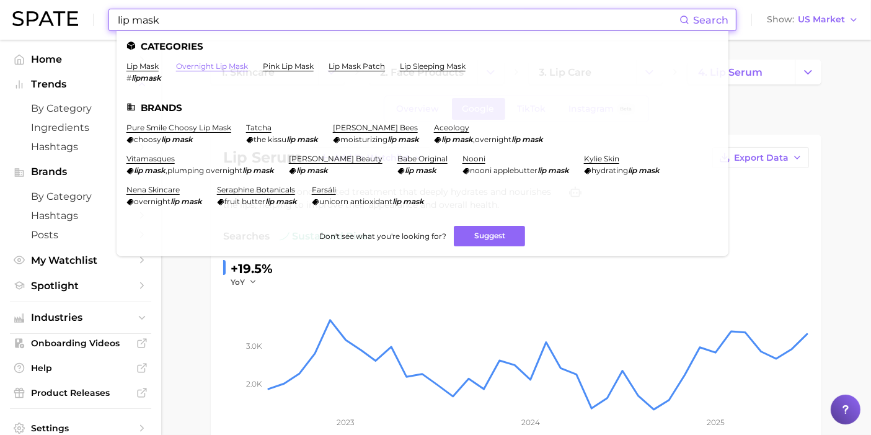
type input "lip mask"
click at [226, 65] on link "overnight lip mask" at bounding box center [212, 65] width 72 height 9
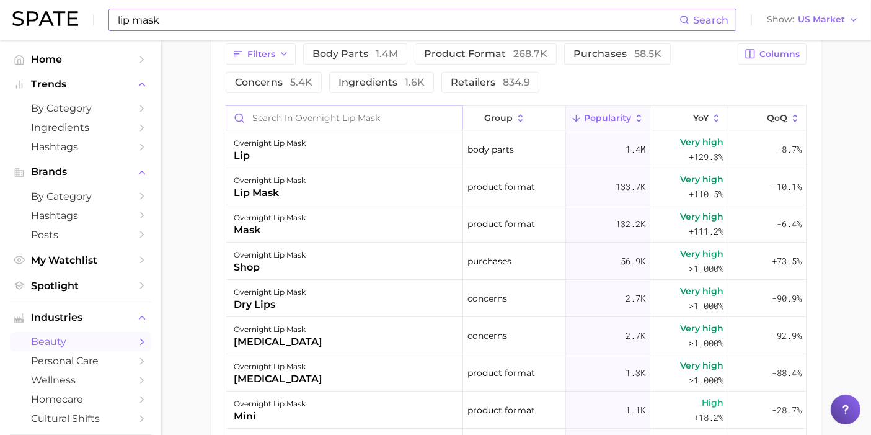
scroll to position [620, 0]
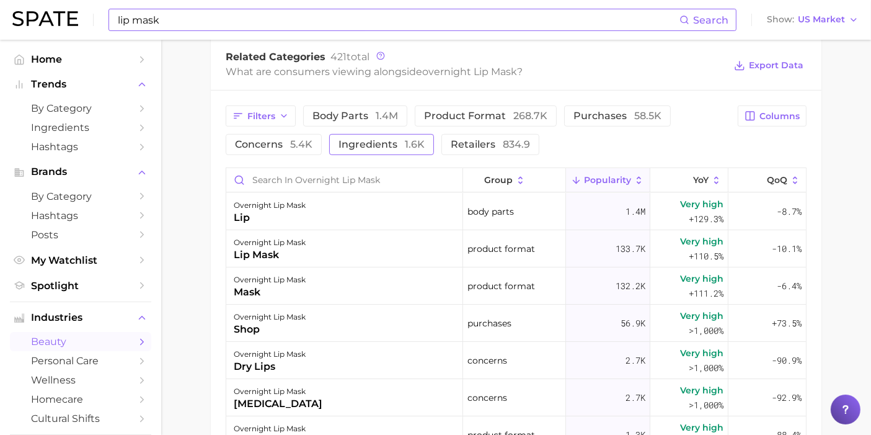
click at [381, 143] on span "ingredients 1.6k" at bounding box center [382, 145] width 86 height 10
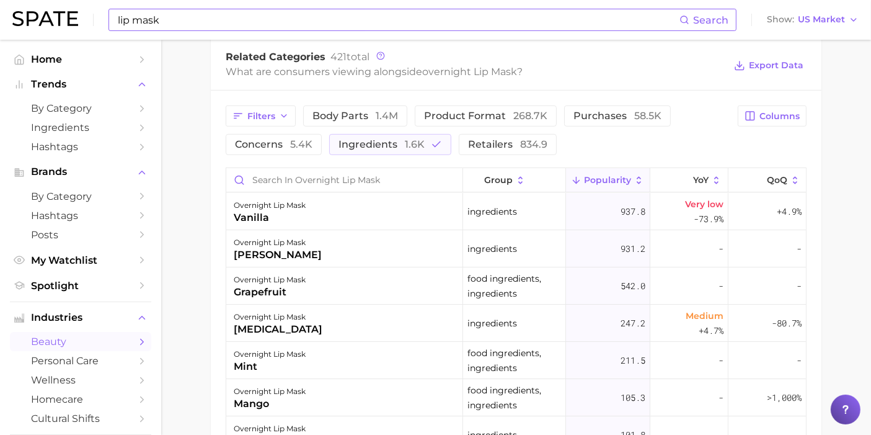
click at [608, 181] on span "Popularity" at bounding box center [607, 180] width 47 height 10
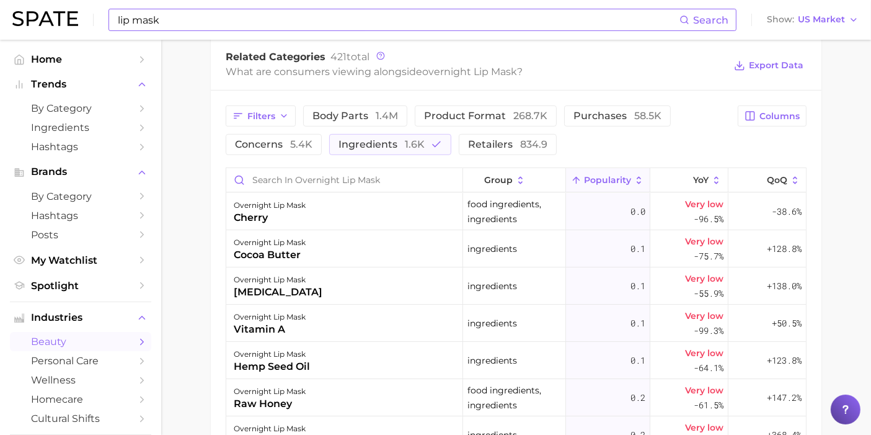
click at [608, 180] on span "Popularity" at bounding box center [607, 180] width 47 height 10
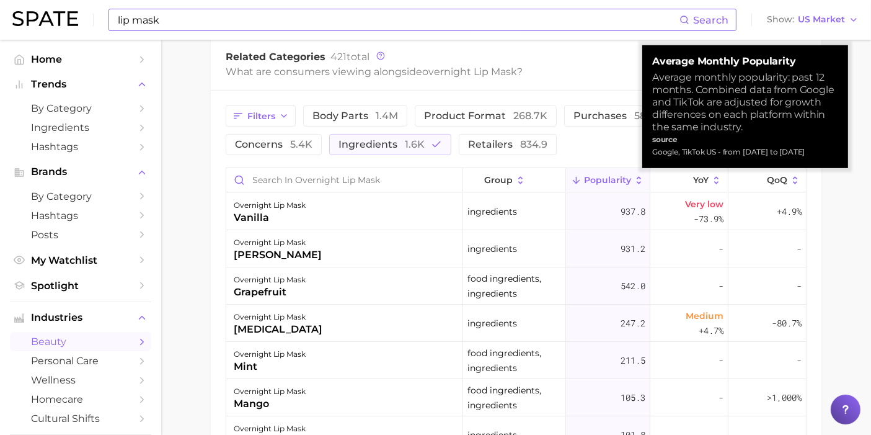
drag, startPoint x: 857, startPoint y: 249, endPoint x: 840, endPoint y: 247, distance: 16.8
click at [857, 249] on main "1. skincare 2. face products 3. lip care 4. overnight lip mask Overview Google …" at bounding box center [516, 49] width 710 height 1259
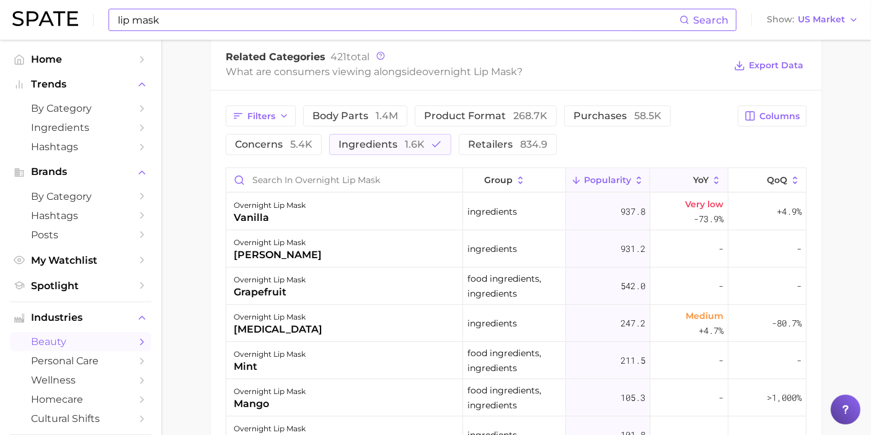
click at [693, 182] on span "YoY" at bounding box center [701, 180] width 16 height 10
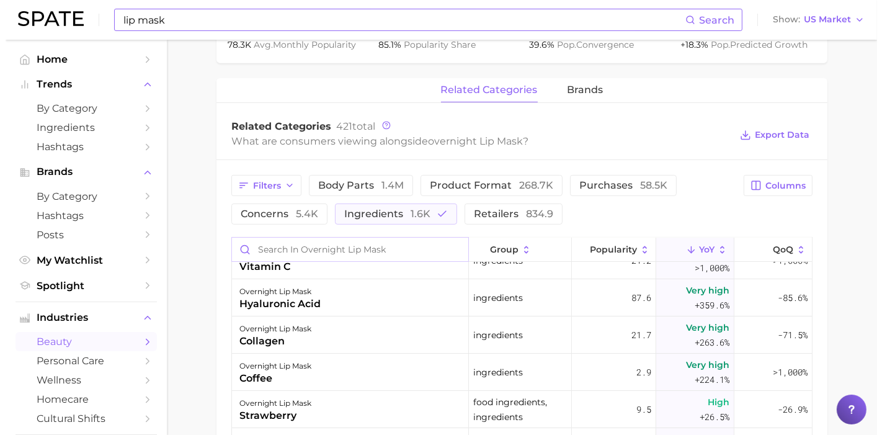
scroll to position [0, 0]
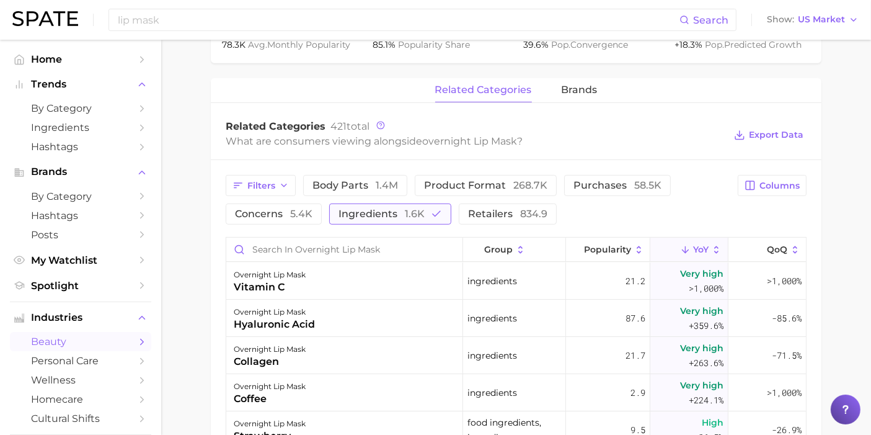
click at [394, 209] on span "ingredients 1.6k" at bounding box center [382, 214] width 86 height 10
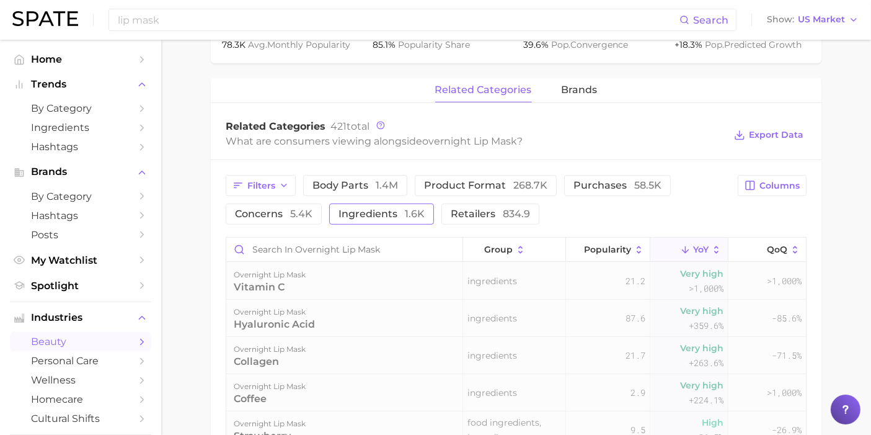
click at [393, 211] on span "ingredients 1.6k" at bounding box center [382, 214] width 86 height 10
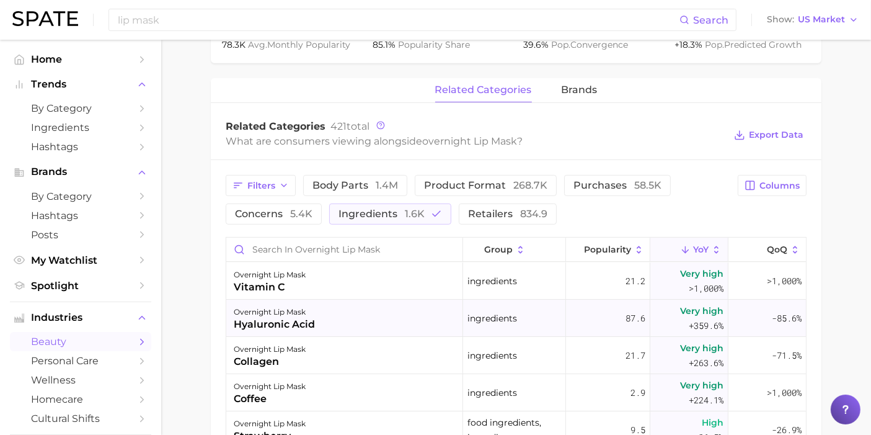
click at [345, 320] on div "overnight lip mask [MEDICAL_DATA]" at bounding box center [344, 318] width 237 height 37
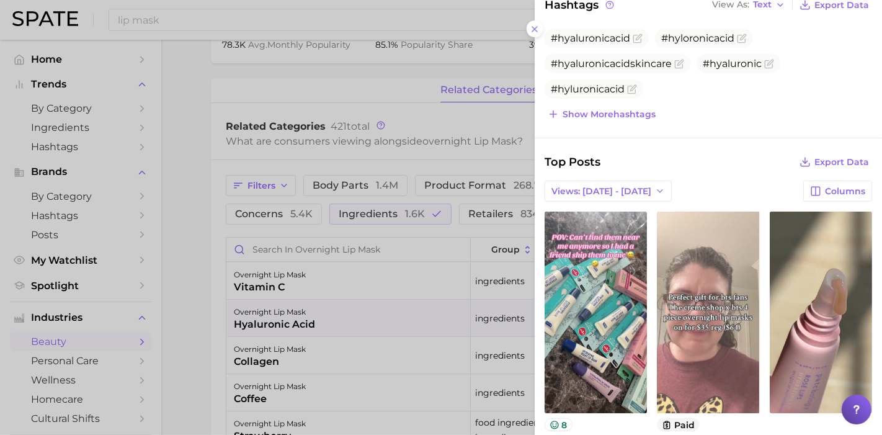
scroll to position [344, 0]
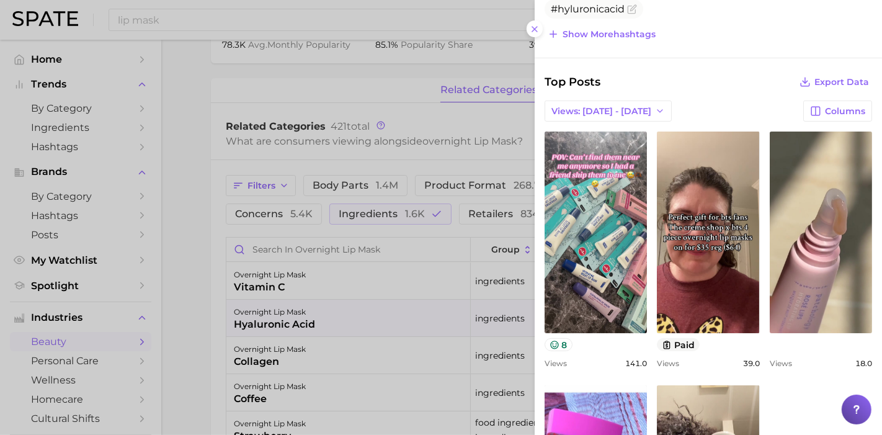
click at [623, 106] on span "Views: [DATE] - [DATE]" at bounding box center [601, 111] width 100 height 11
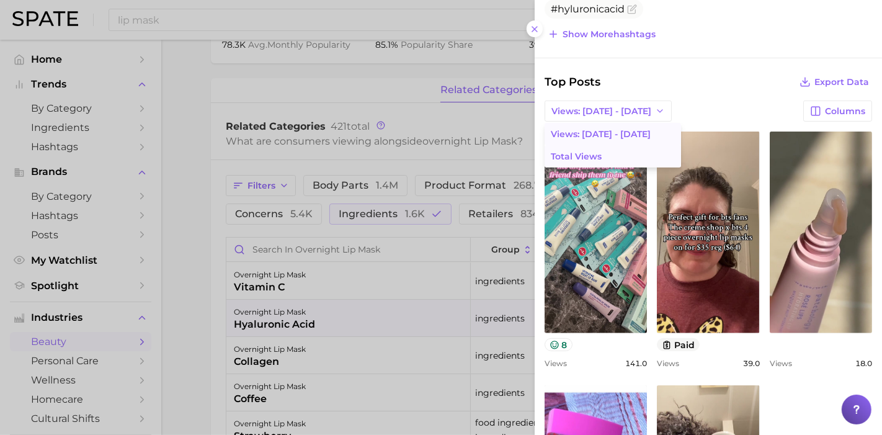
click at [592, 157] on span "Total Views" at bounding box center [576, 156] width 51 height 11
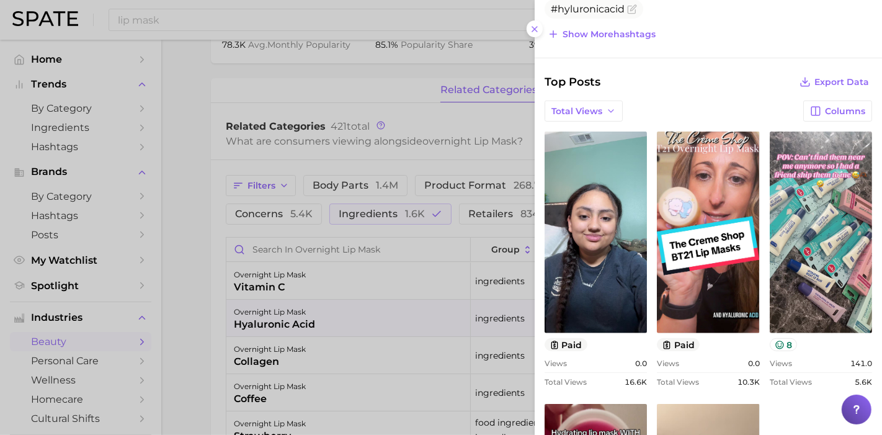
scroll to position [0, 0]
click at [704, 100] on div "Total Views Columns" at bounding box center [707, 110] width 327 height 21
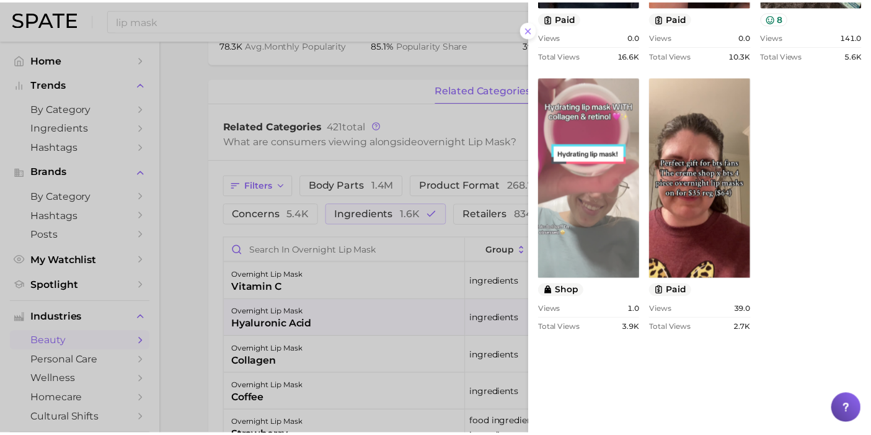
scroll to position [758, 0]
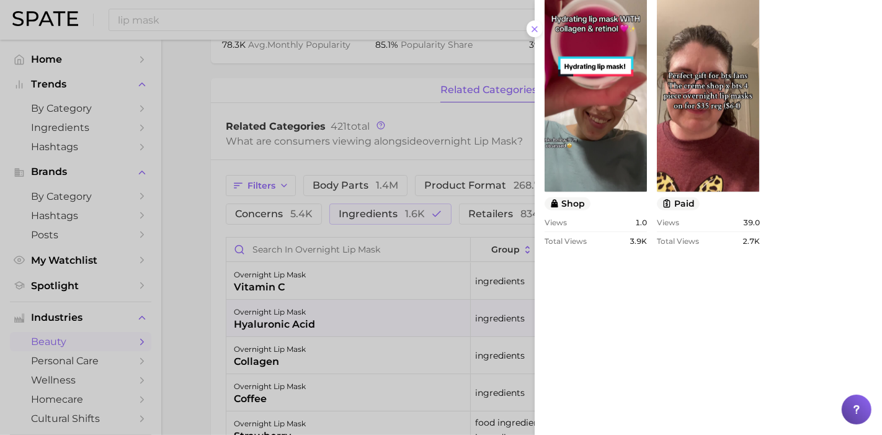
click at [410, 107] on div at bounding box center [441, 217] width 882 height 435
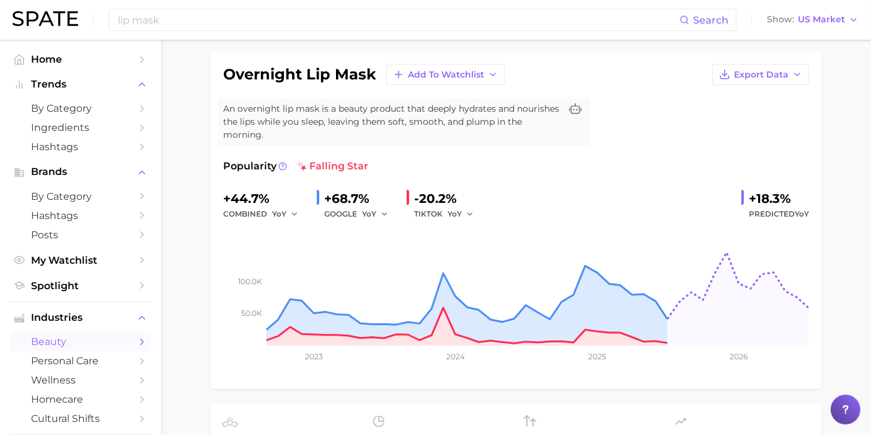
scroll to position [0, 0]
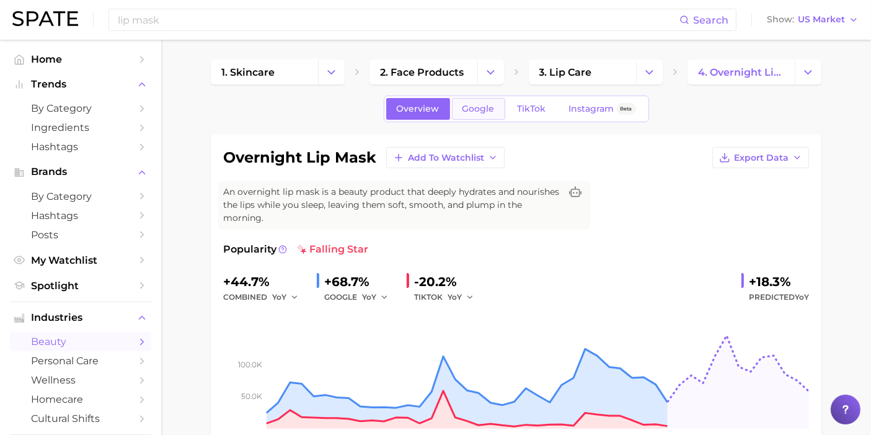
click at [484, 105] on span "Google" at bounding box center [479, 109] width 32 height 11
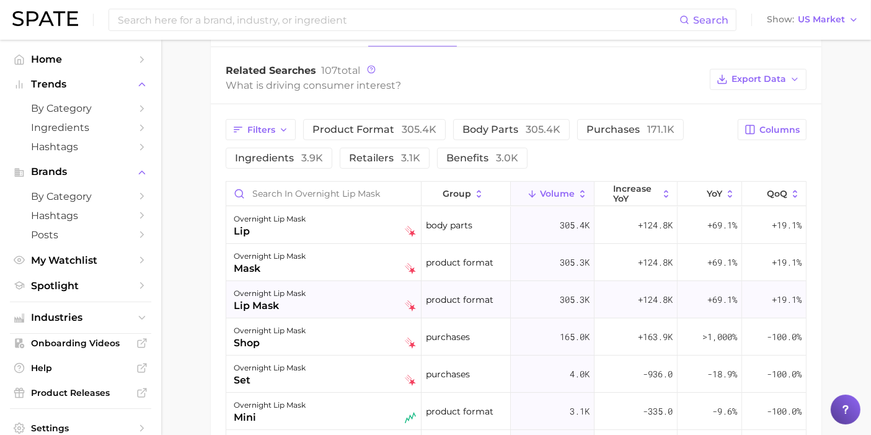
scroll to position [689, 0]
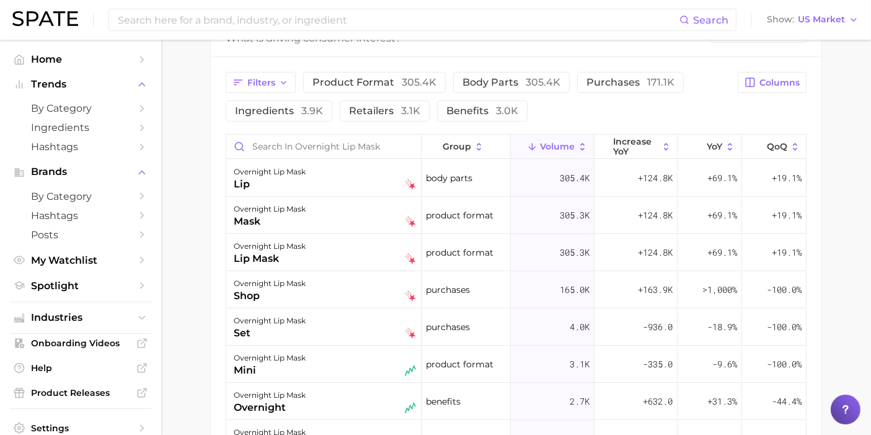
click at [558, 141] on span "Volume" at bounding box center [557, 146] width 35 height 10
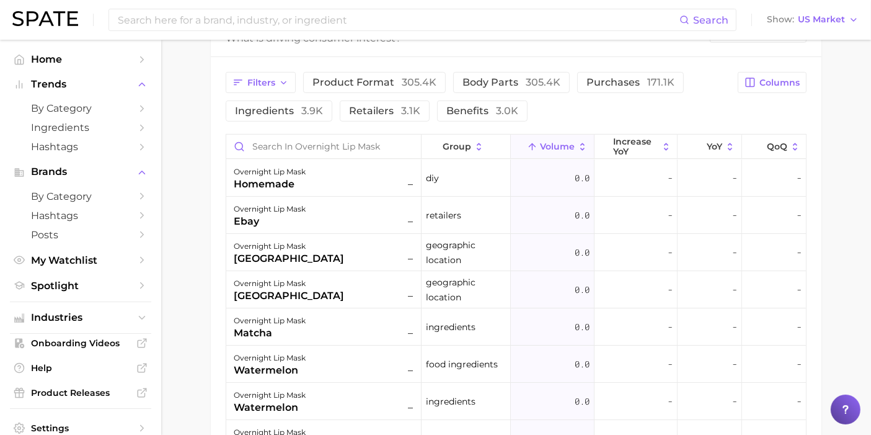
click at [558, 141] on span "Volume" at bounding box center [557, 146] width 35 height 10
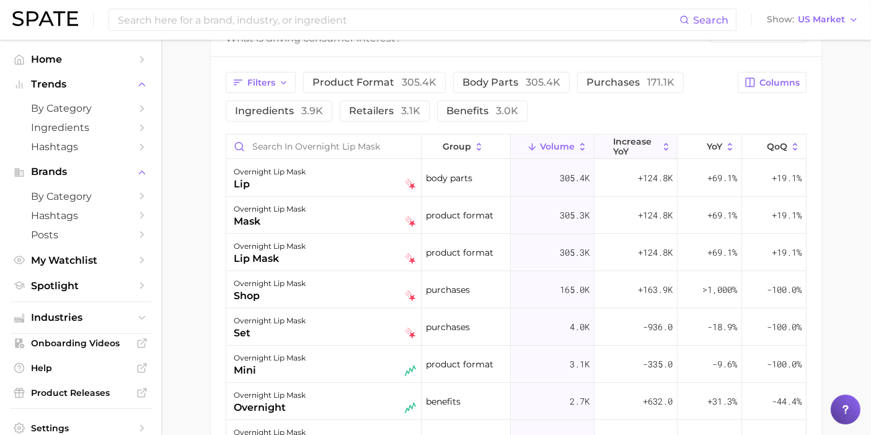
click at [636, 153] on span "increase YoY" at bounding box center [635, 146] width 45 height 20
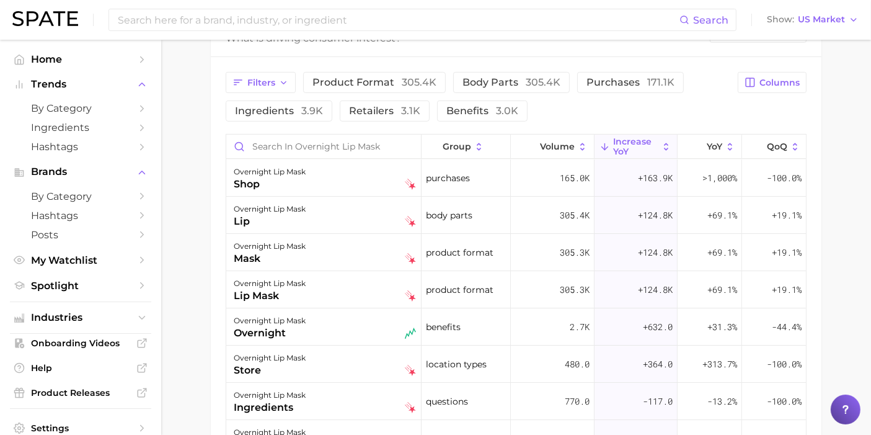
click at [636, 153] on span "increase YoY" at bounding box center [635, 146] width 45 height 20
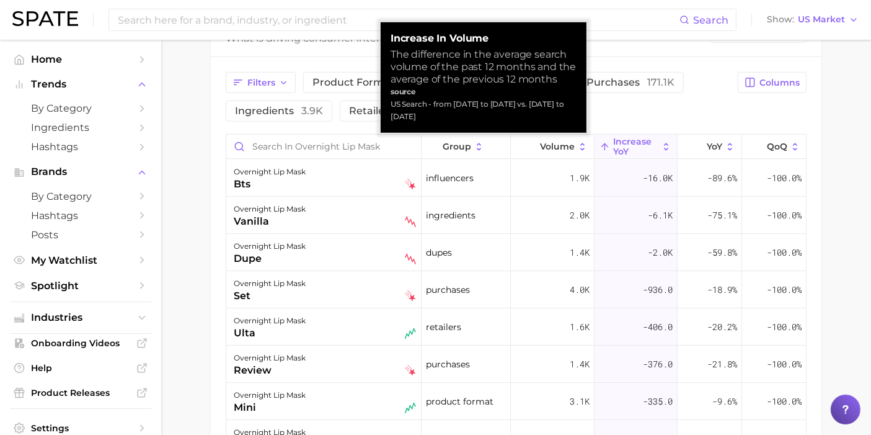
click at [636, 153] on span "increase YoY" at bounding box center [635, 146] width 45 height 20
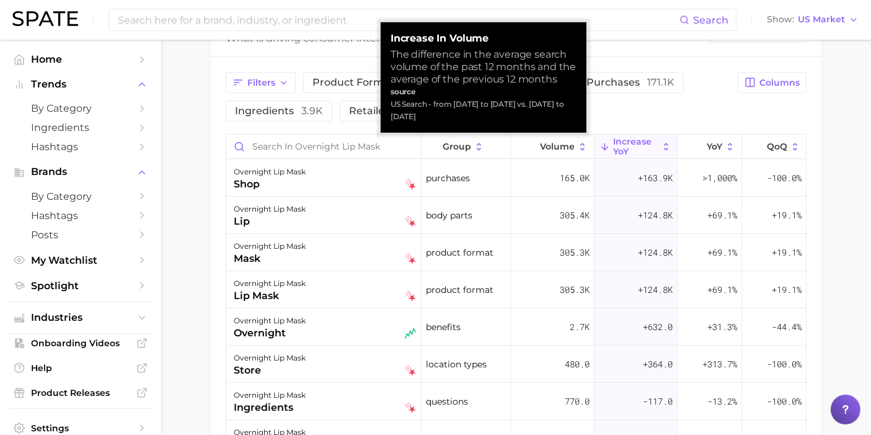
click at [636, 153] on span "increase YoY" at bounding box center [635, 146] width 45 height 20
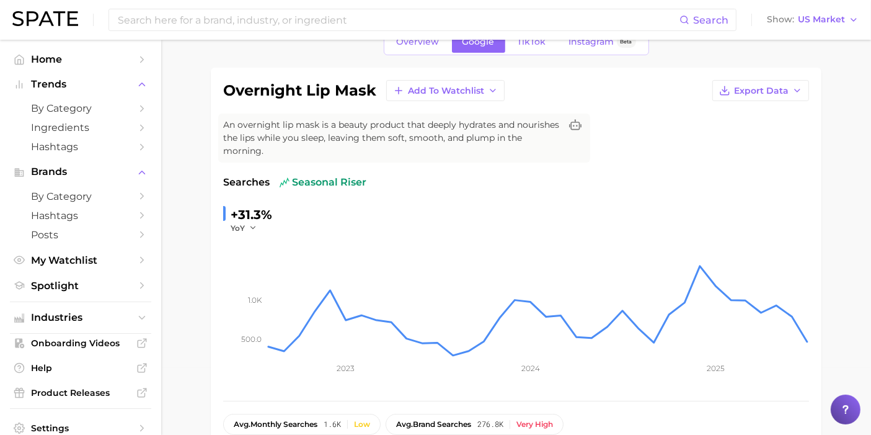
scroll to position [0, 0]
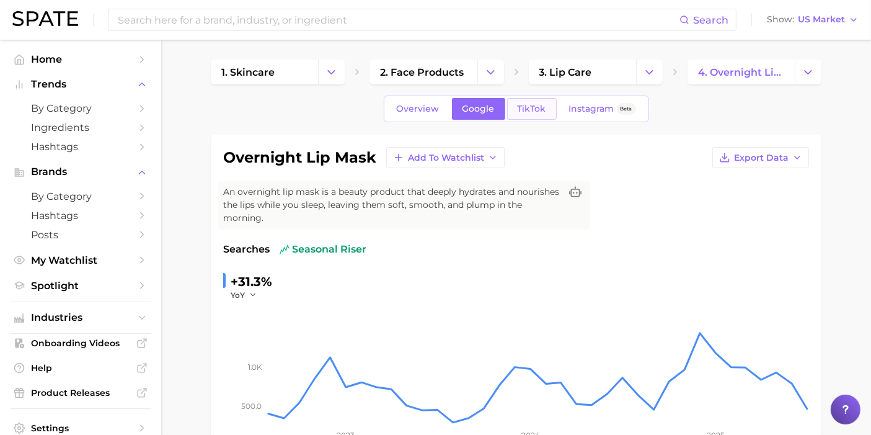
click at [524, 114] on link "TikTok" at bounding box center [532, 109] width 50 height 22
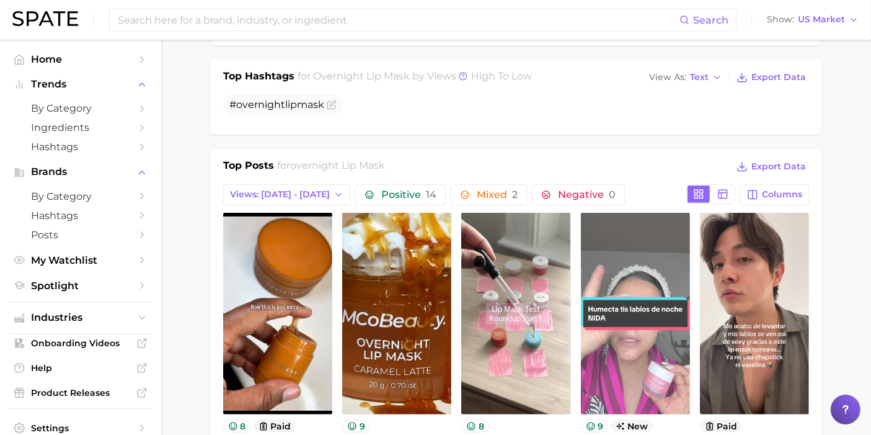
scroll to position [620, 0]
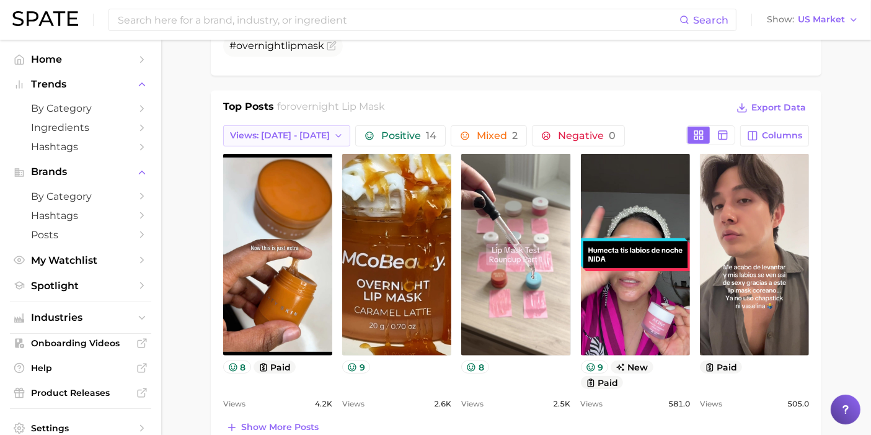
click at [272, 139] on button "Views: [DATE] - [DATE]" at bounding box center [286, 135] width 127 height 21
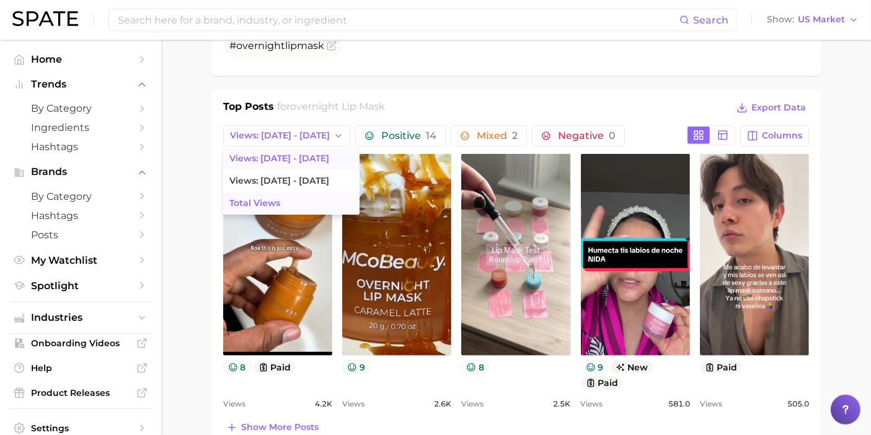
click at [289, 211] on button "Total Views" at bounding box center [291, 203] width 136 height 22
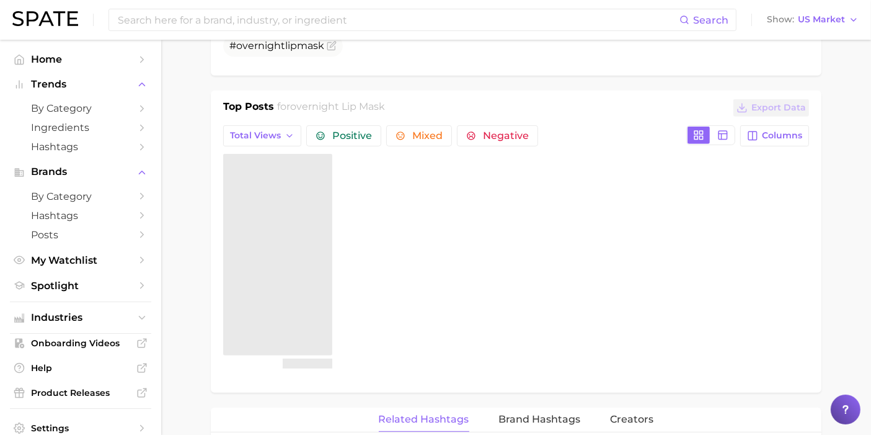
click at [481, 84] on div "overnight lip mask Add to Watchlist Export Data An overnight lip mask is a beau…" at bounding box center [516, 300] width 611 height 1432
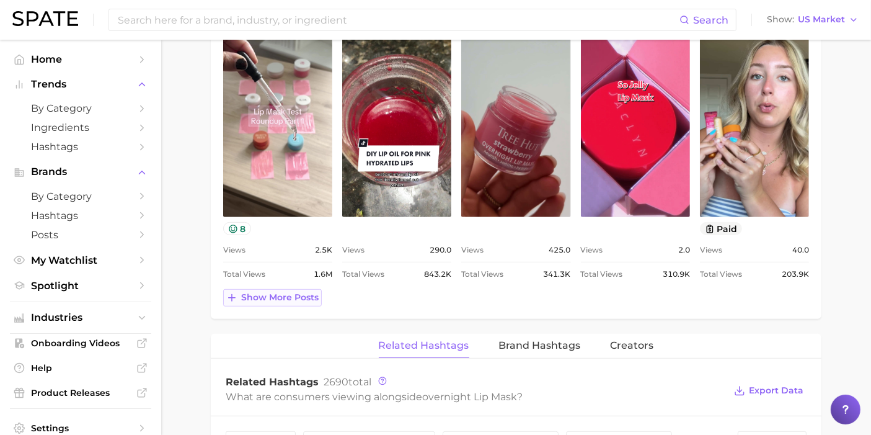
click at [259, 297] on span "Show more posts" at bounding box center [280, 297] width 78 height 11
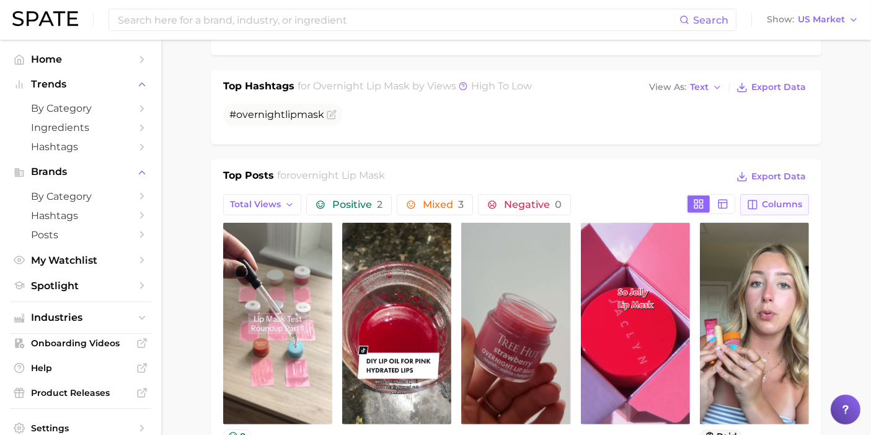
click at [758, 199] on icon "button" at bounding box center [752, 204] width 11 height 11
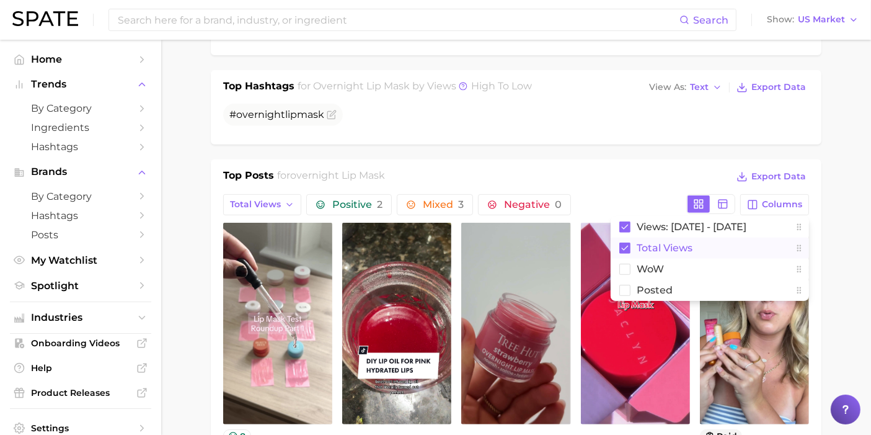
click at [669, 246] on span "Total Views" at bounding box center [665, 247] width 56 height 11
click at [670, 226] on span "Views: [DATE] - [DATE]" at bounding box center [692, 226] width 110 height 11
click at [669, 243] on span "Total Views" at bounding box center [665, 247] width 56 height 11
click at [643, 168] on div "Top Posts for overnight lip mask Export Data" at bounding box center [516, 177] width 586 height 19
